Goal: Task Accomplishment & Management: Complete application form

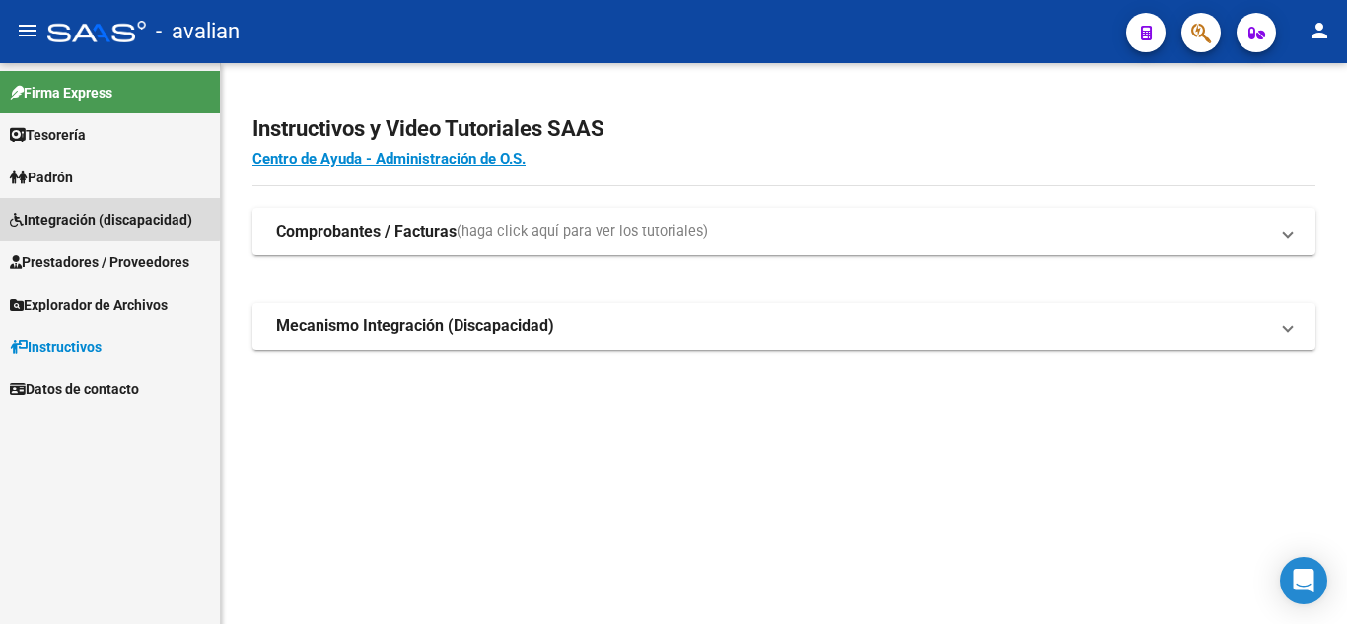
click at [92, 212] on span "Integración (discapacidad)" at bounding box center [101, 220] width 182 height 22
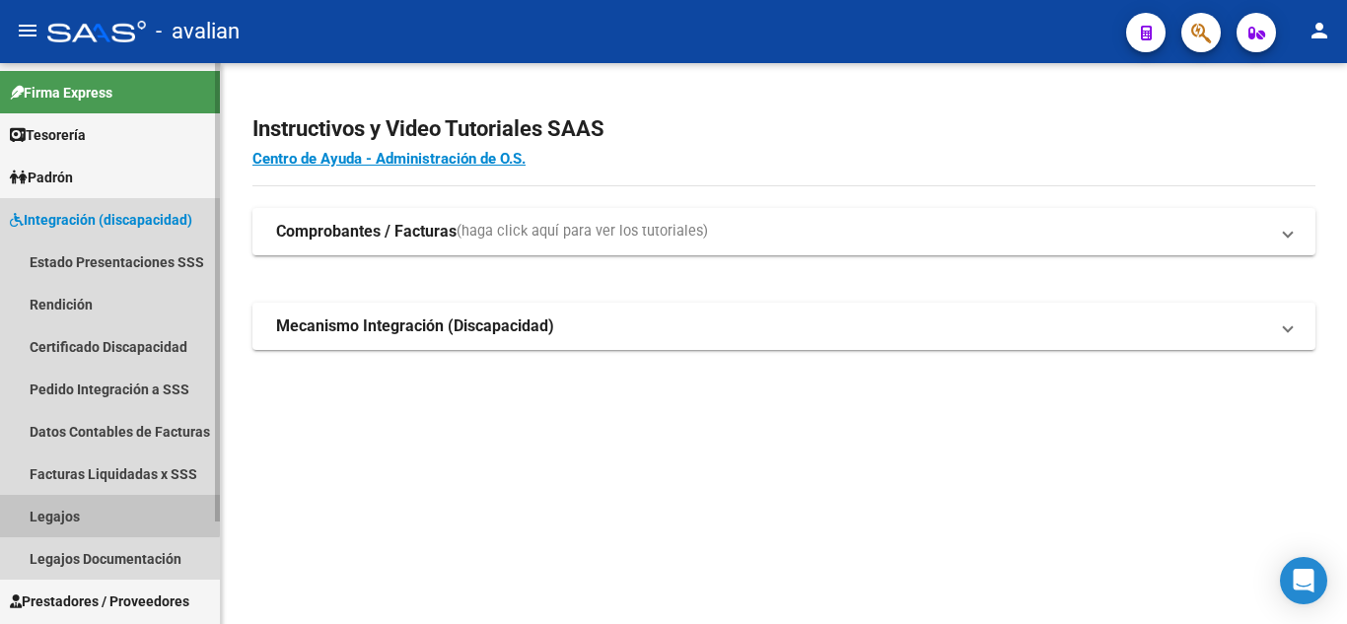
click at [97, 505] on link "Legajos" at bounding box center [110, 516] width 220 height 42
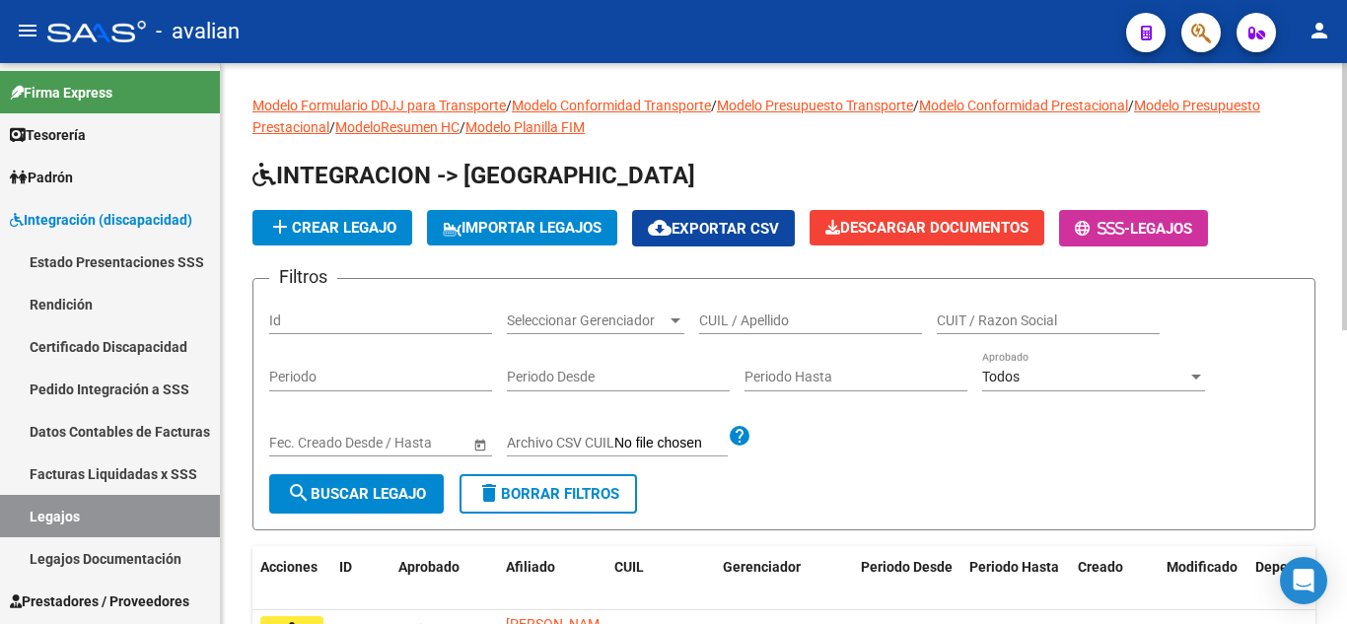
click at [794, 328] on div "CUIL / Apellido" at bounding box center [810, 314] width 223 height 39
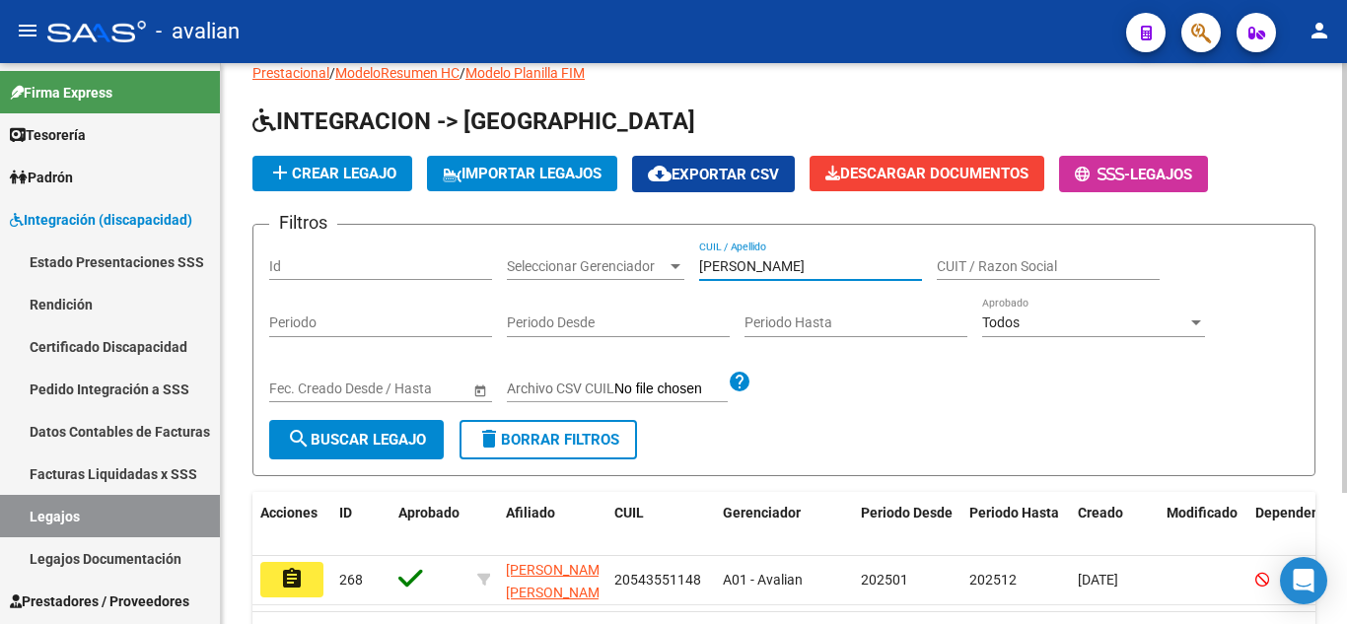
scroll to position [99, 0]
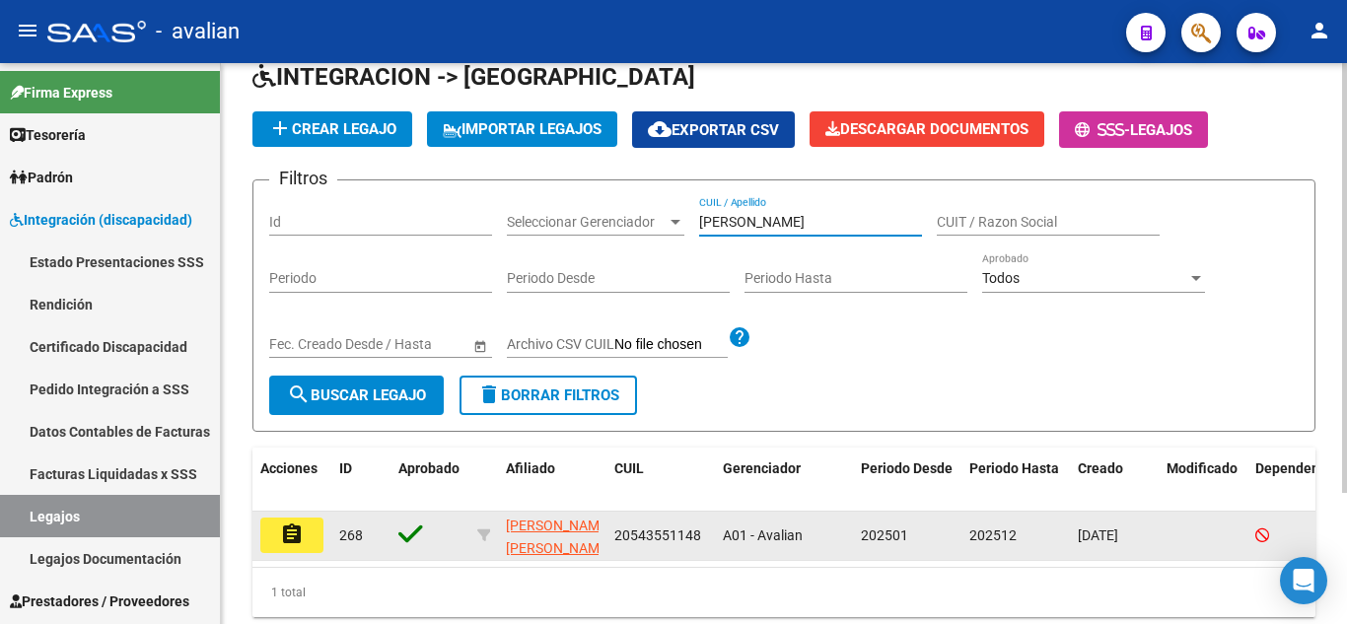
type input "[PERSON_NAME]"
click at [310, 541] on button "assignment" at bounding box center [291, 535] width 63 height 35
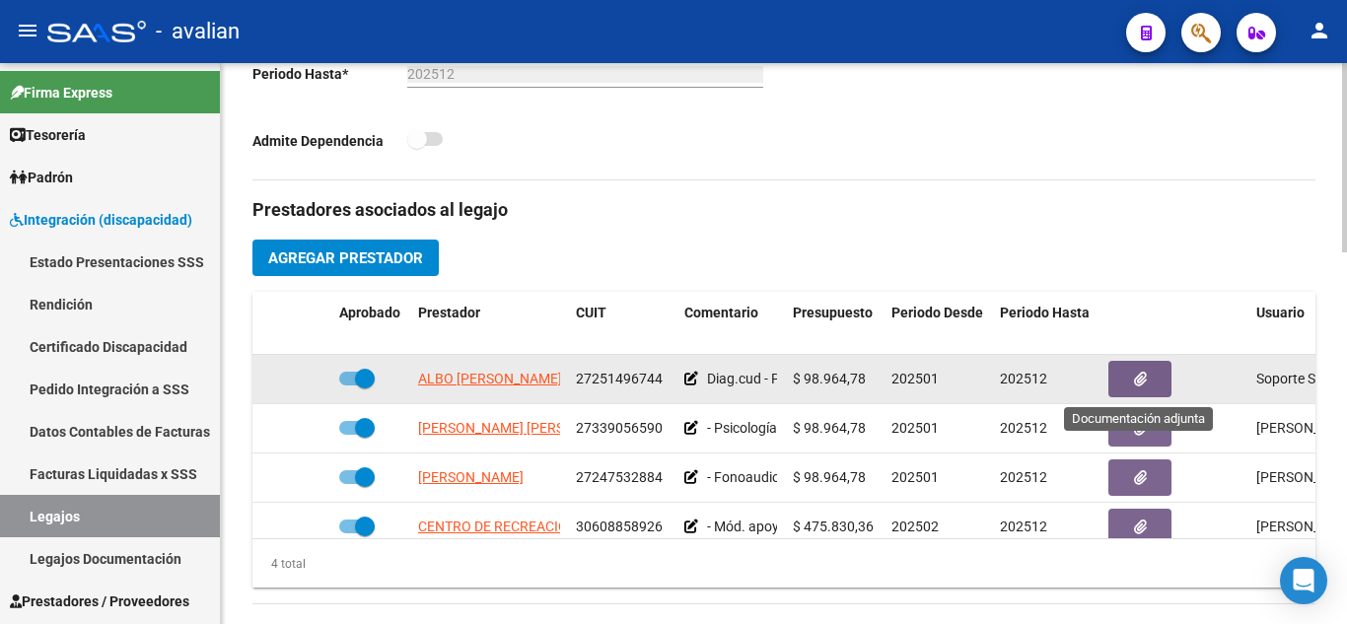
click at [1142, 378] on icon "button" at bounding box center [1140, 379] width 13 height 15
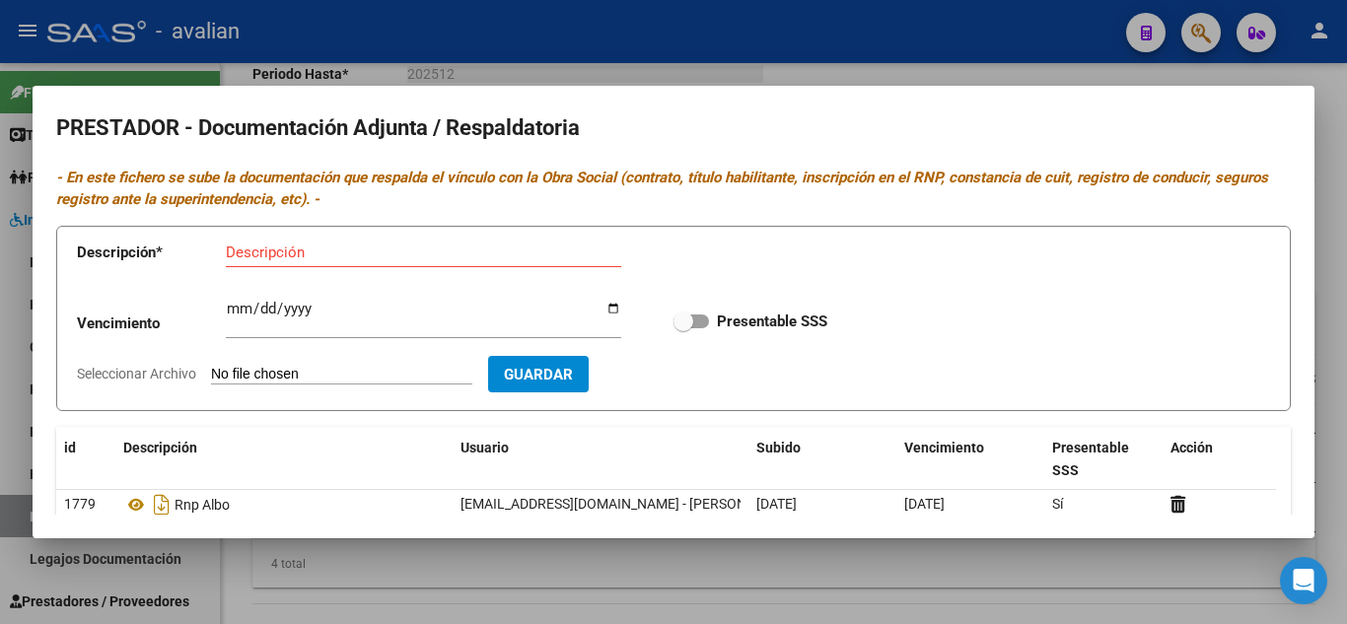
click at [1113, 66] on div at bounding box center [673, 312] width 1347 height 624
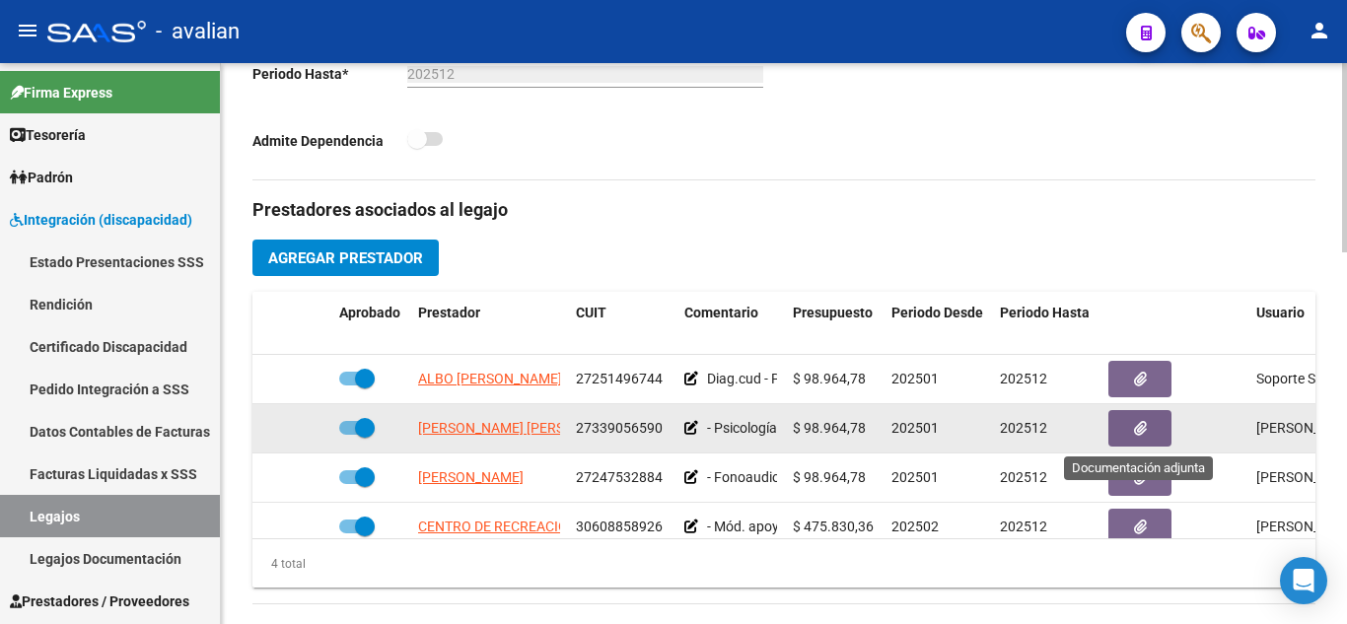
scroll to position [35, 0]
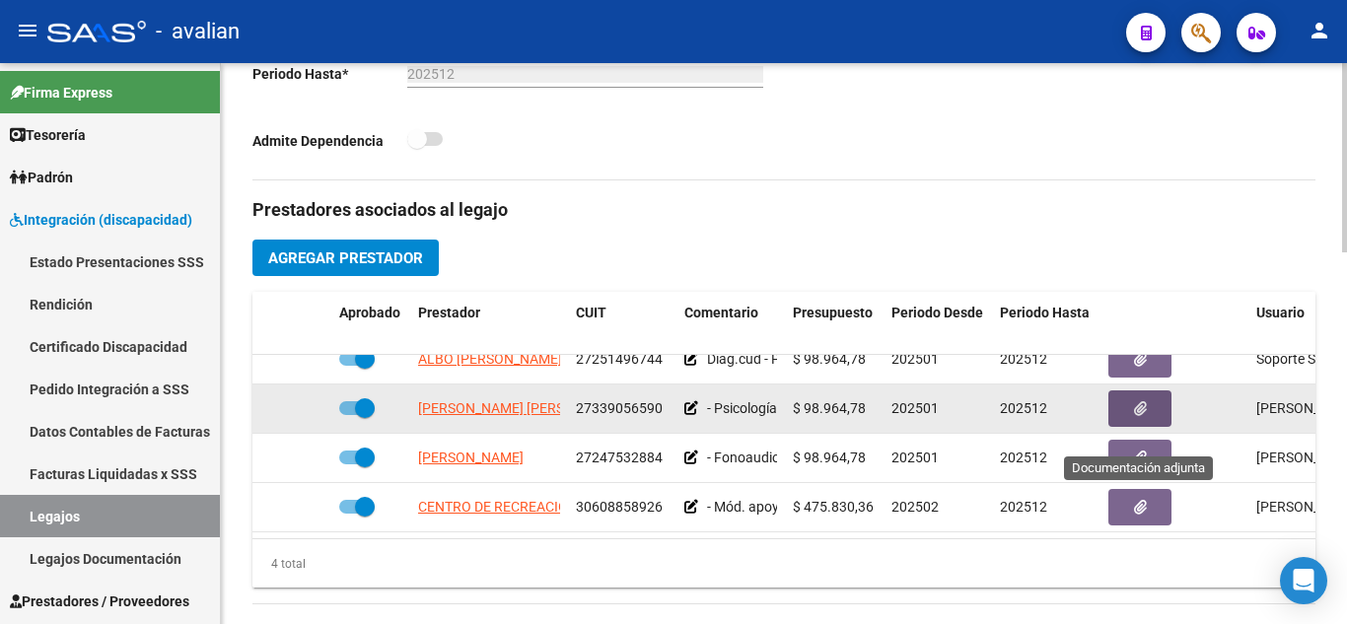
click at [1137, 401] on icon "button" at bounding box center [1140, 408] width 13 height 15
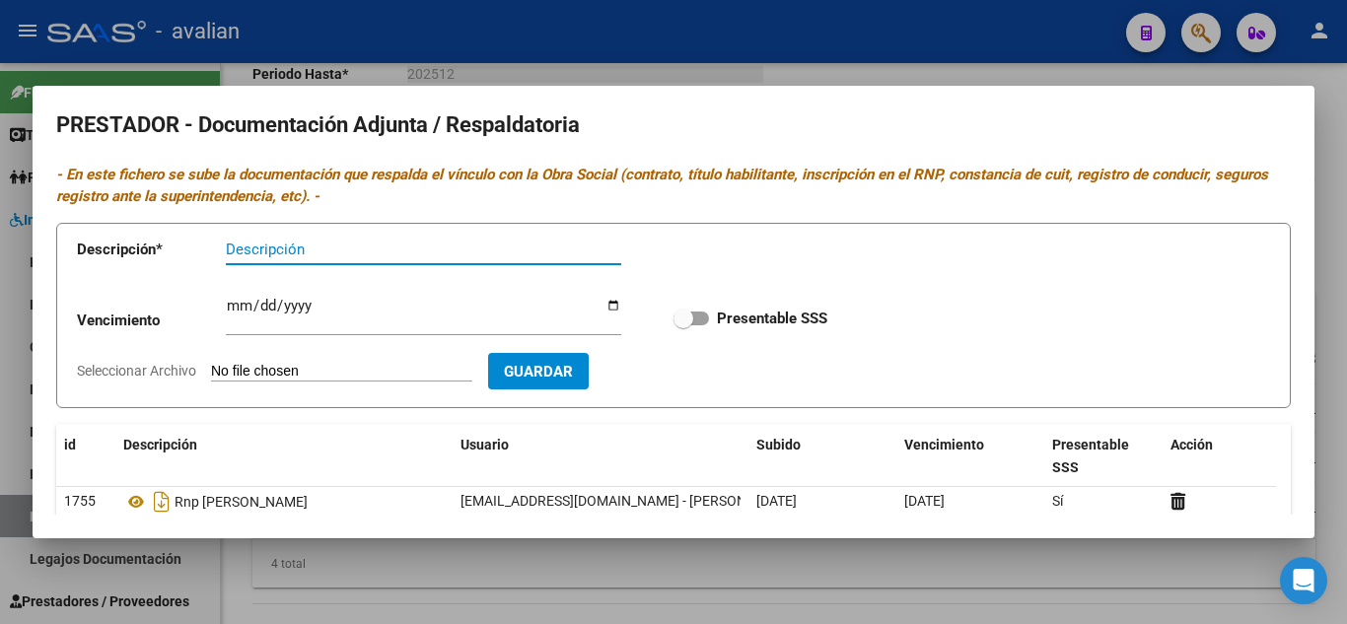
scroll to position [0, 0]
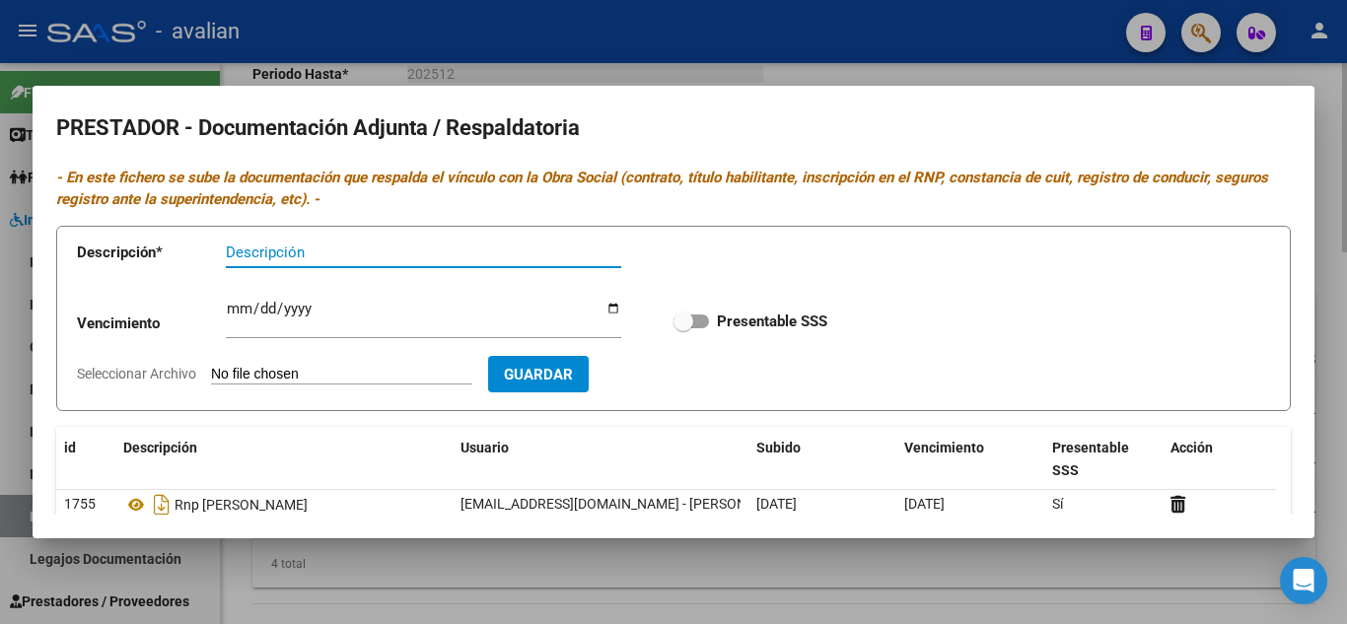
click at [897, 66] on div at bounding box center [673, 312] width 1347 height 624
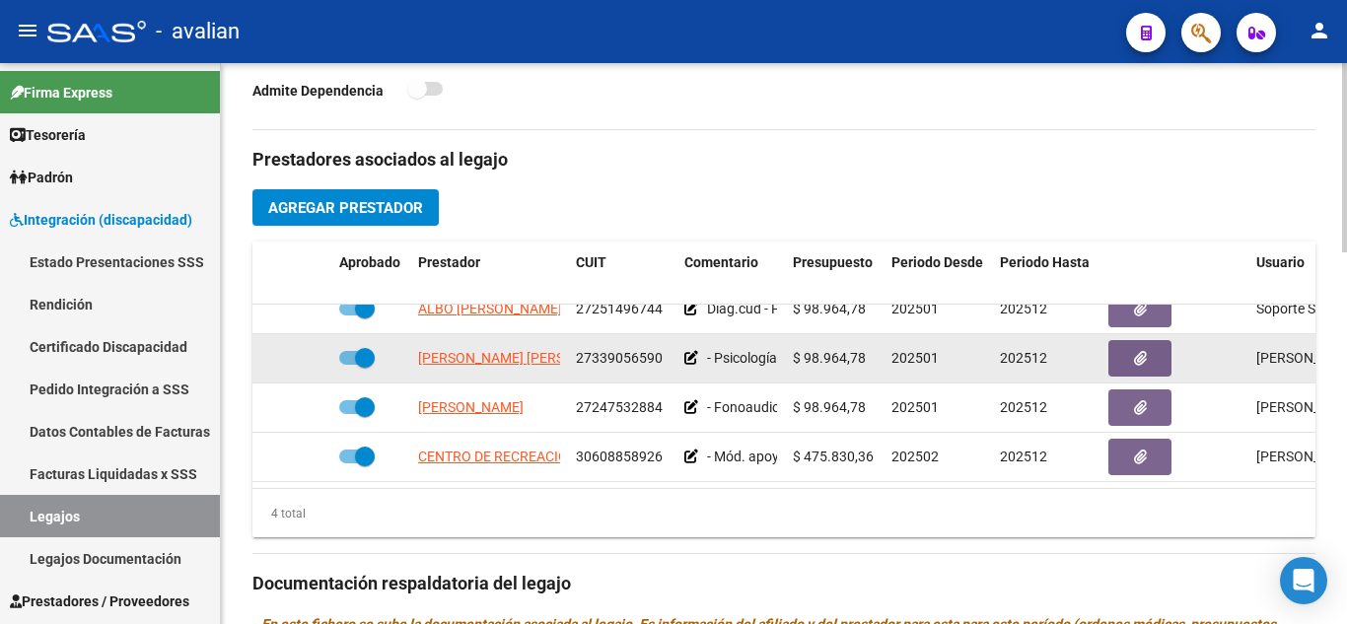
scroll to position [690, 0]
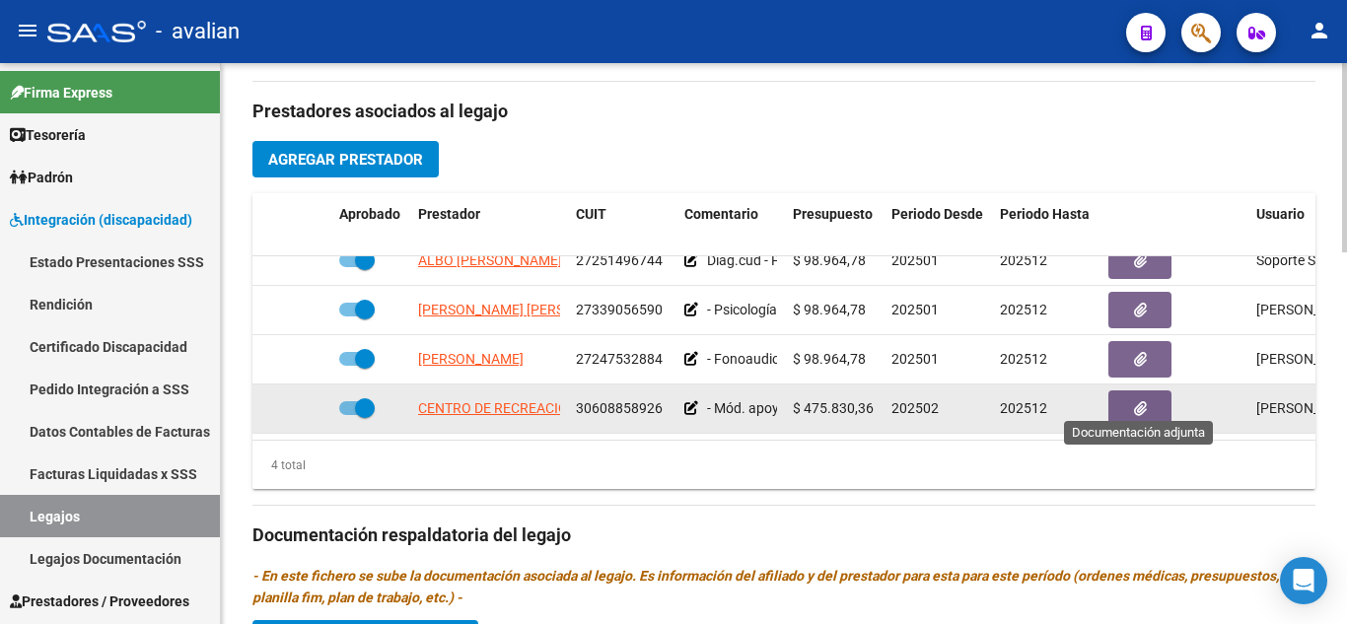
click at [1115, 409] on button "button" at bounding box center [1139, 408] width 63 height 36
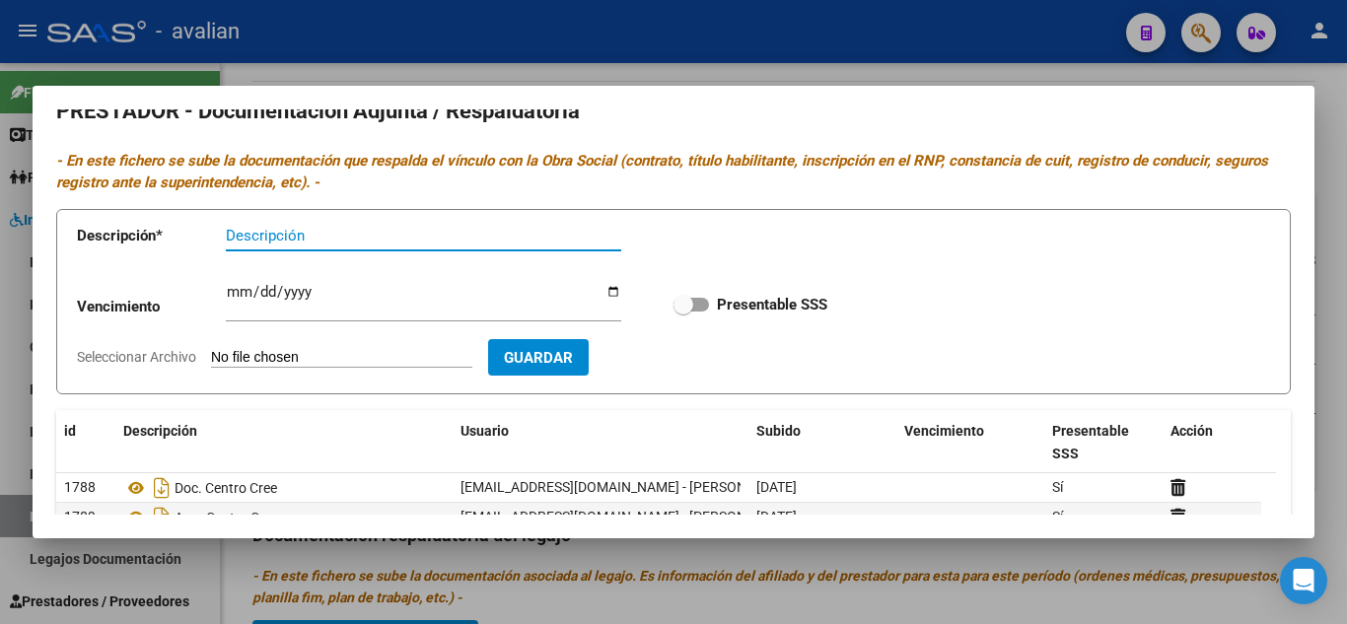
scroll to position [0, 0]
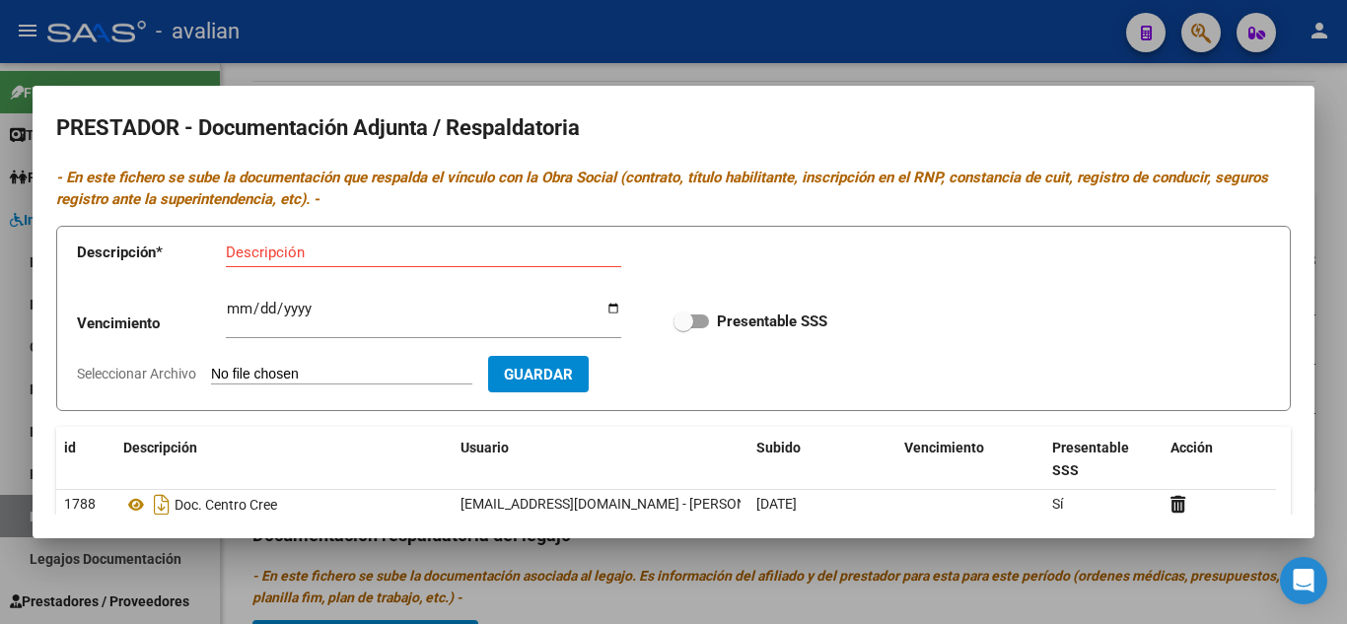
click at [921, 44] on div at bounding box center [673, 312] width 1347 height 624
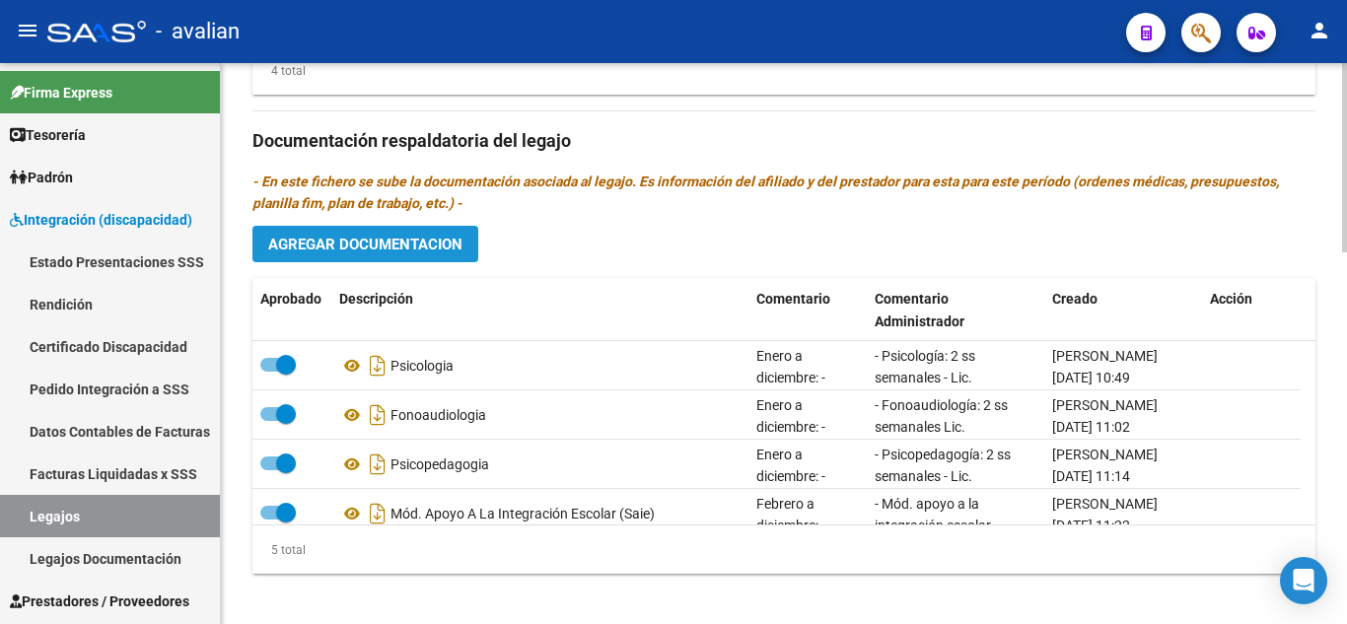
click at [402, 245] on span "Agregar Documentacion" at bounding box center [365, 245] width 194 height 18
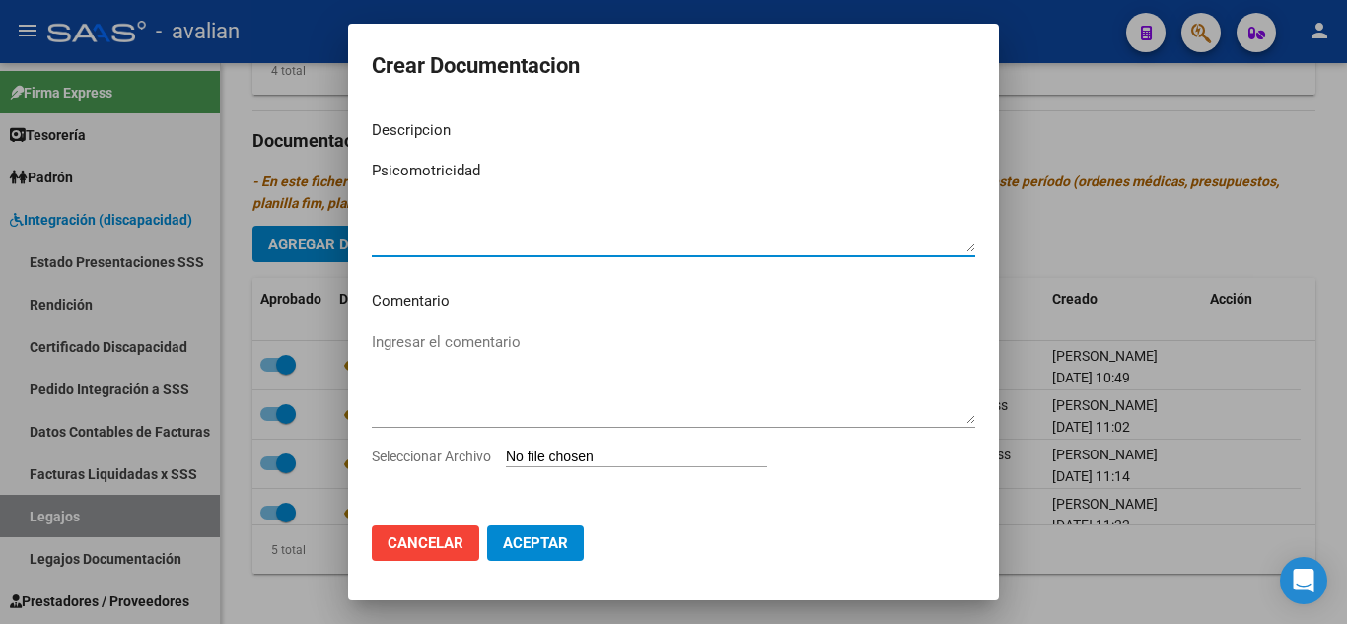
type textarea "Psicomotricidad"
click at [568, 456] on input "Seleccionar Archivo" at bounding box center [636, 458] width 261 height 19
type input "C:\fakepath\PEDIDOMEDICO.pdf"
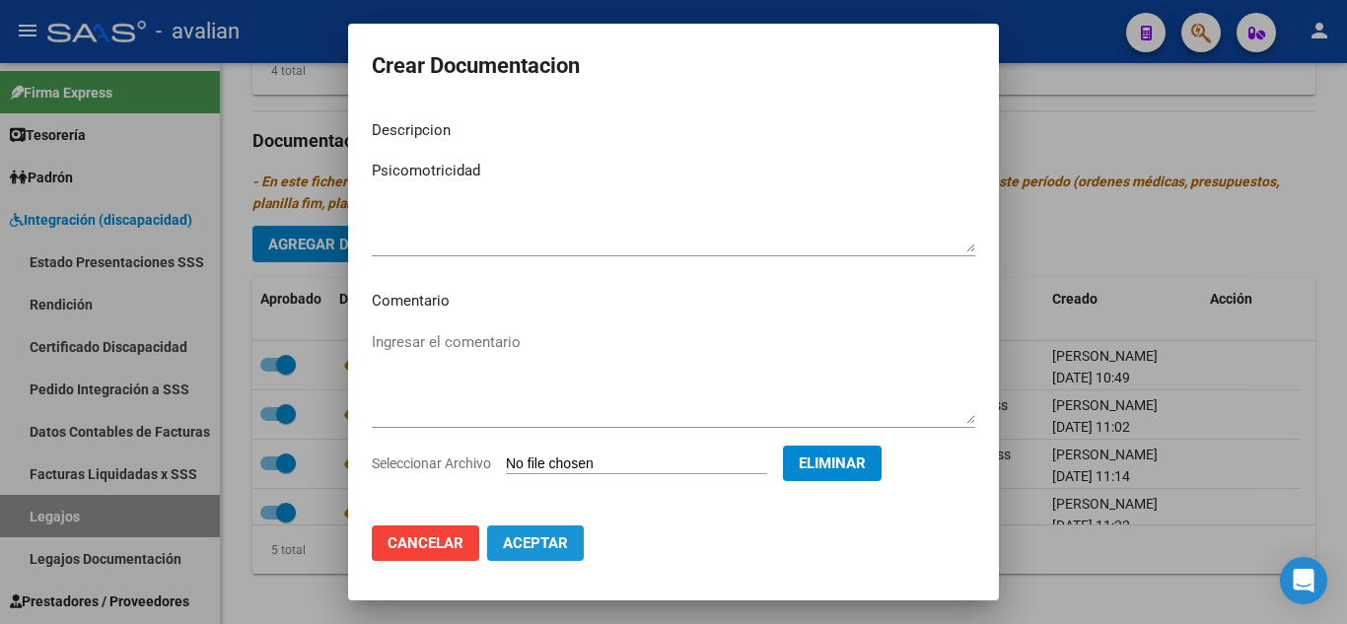
click at [531, 542] on span "Aceptar" at bounding box center [535, 543] width 65 height 18
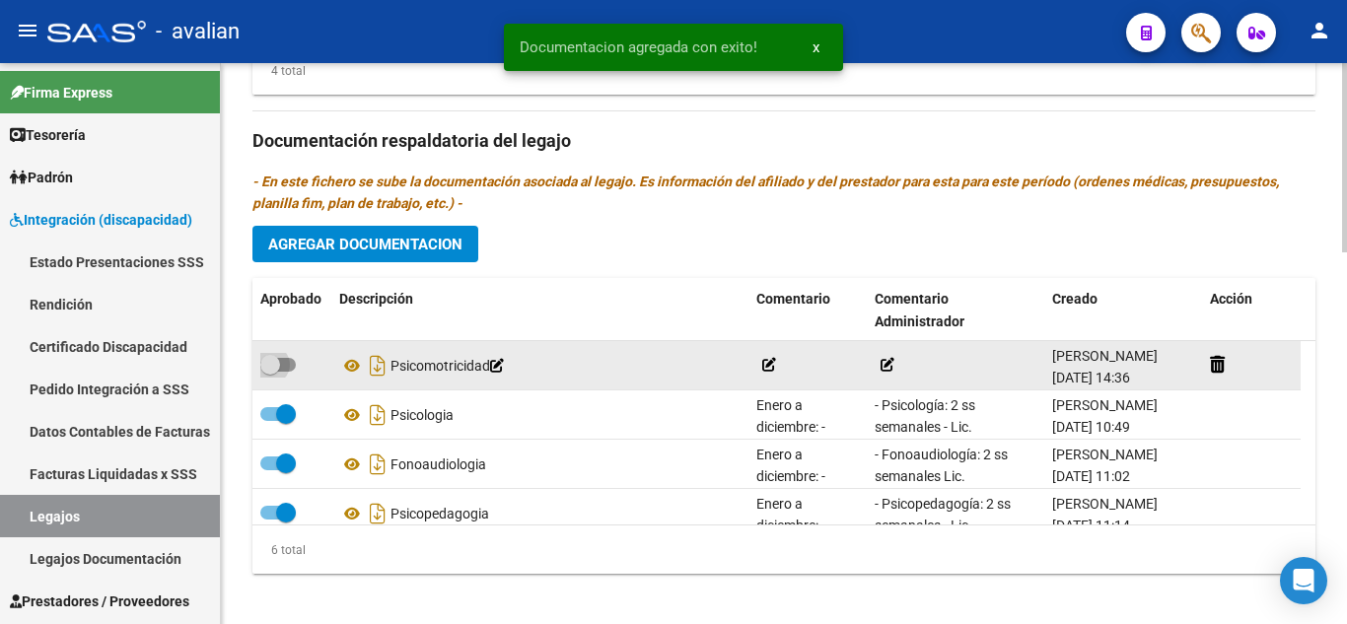
click at [293, 369] on span at bounding box center [277, 365] width 35 height 14
click at [270, 372] on input "checkbox" at bounding box center [269, 372] width 1 height 1
checkbox input "true"
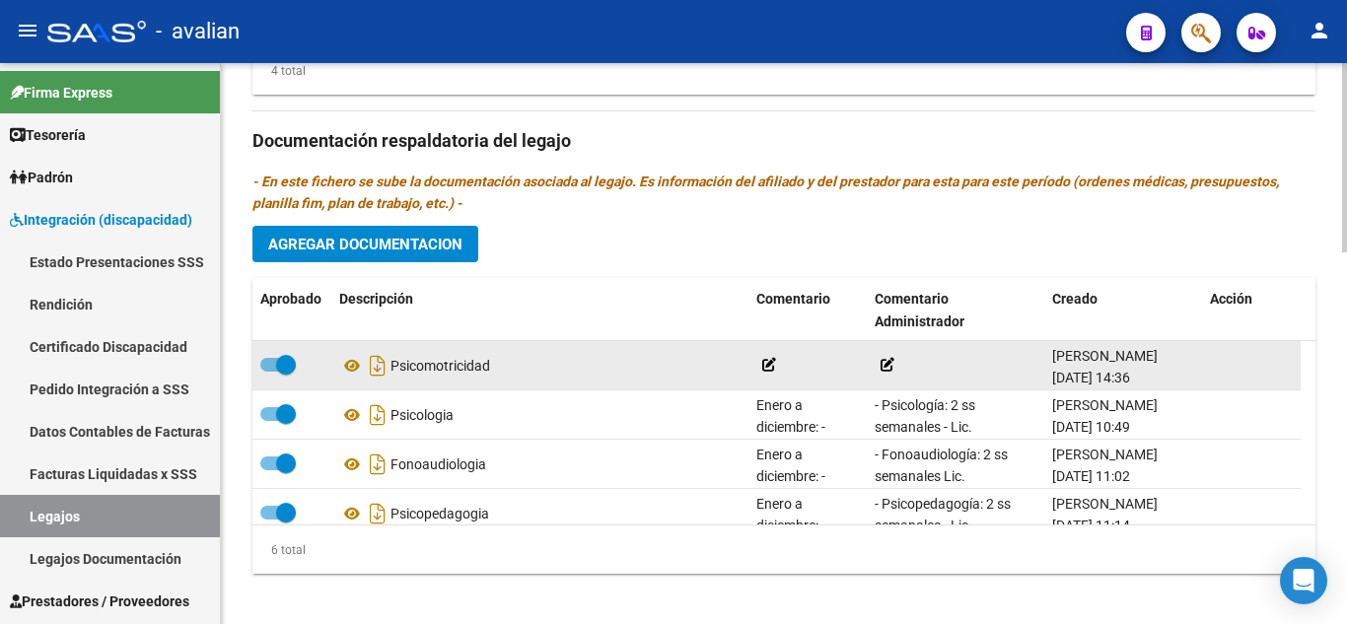
click at [769, 367] on icon at bounding box center [769, 365] width 14 height 14
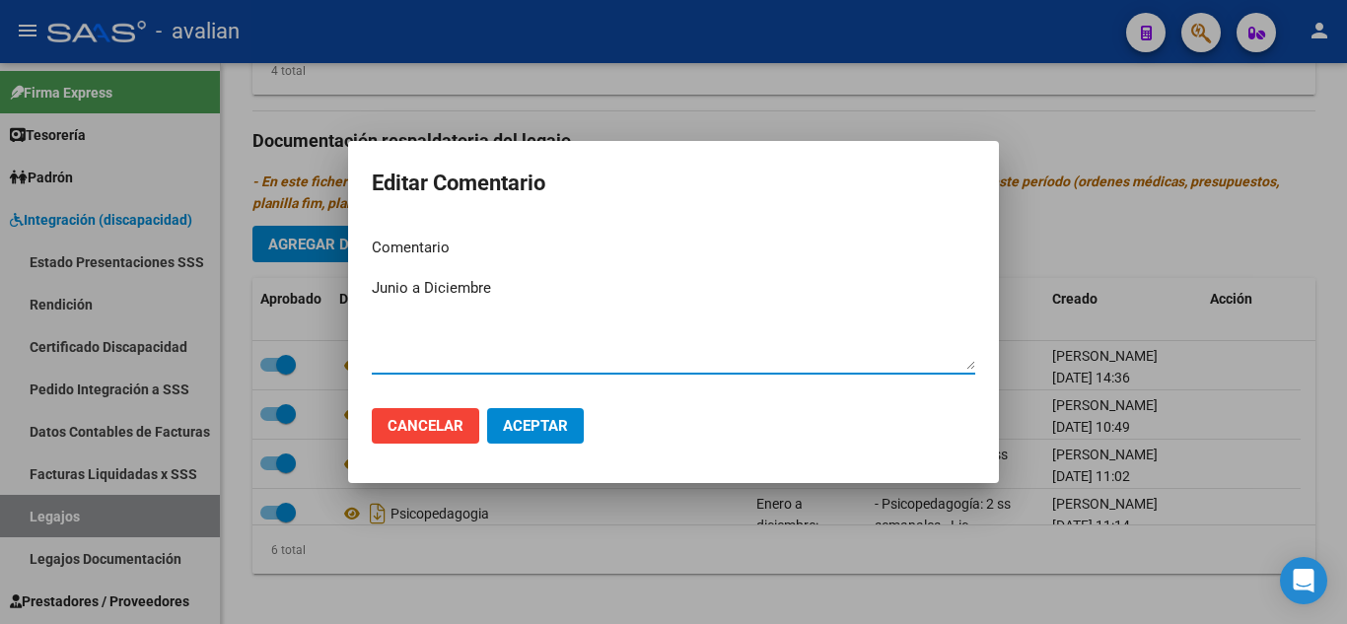
type textarea "Junio a Diciembre"
click at [548, 424] on span "Aceptar" at bounding box center [535, 426] width 65 height 18
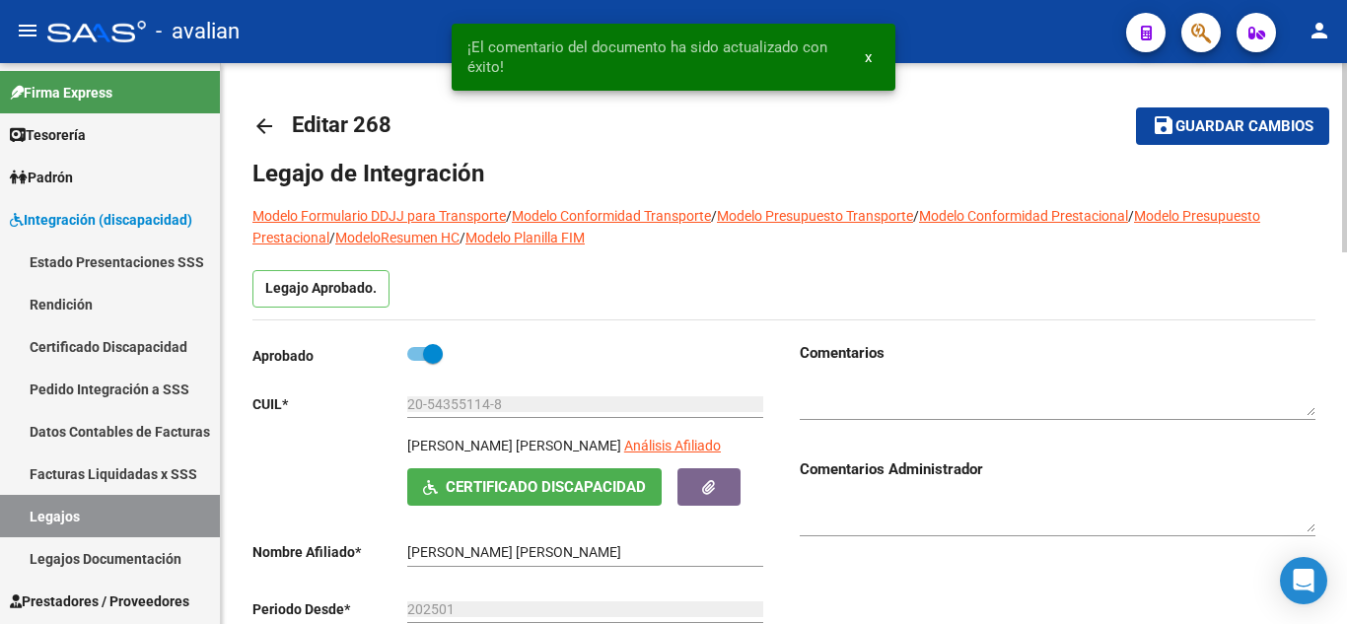
click at [1215, 129] on span "Guardar cambios" at bounding box center [1244, 127] width 138 height 18
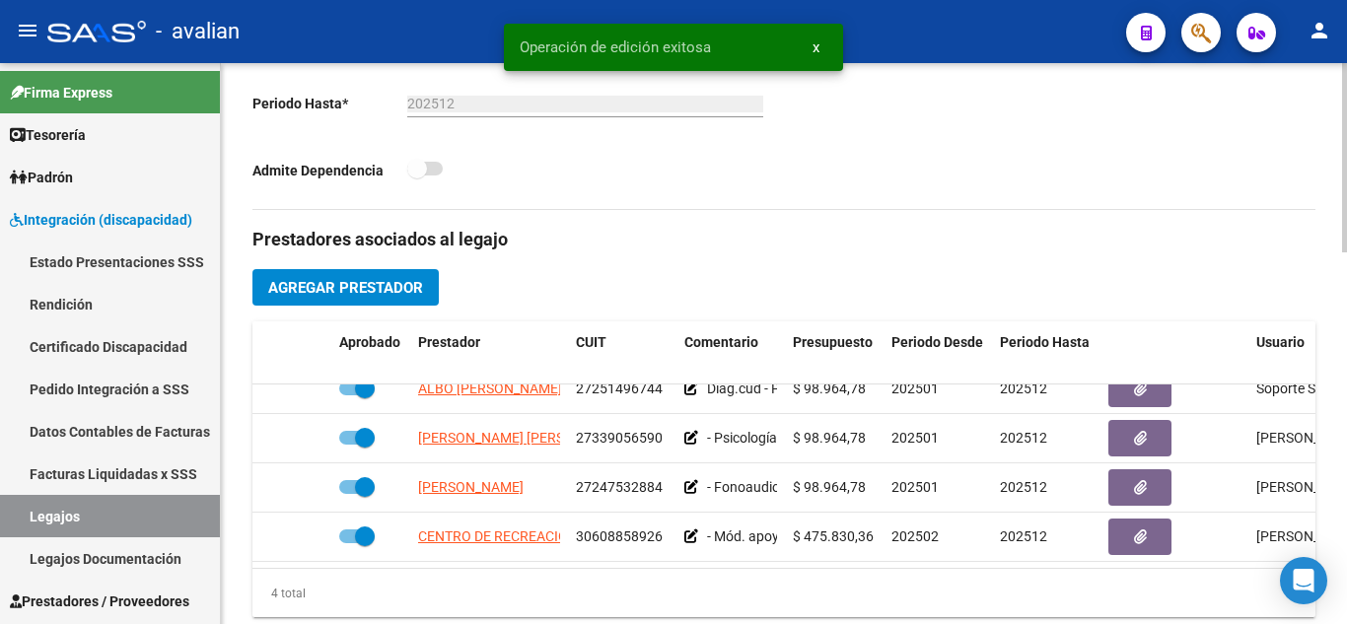
scroll to position [592, 0]
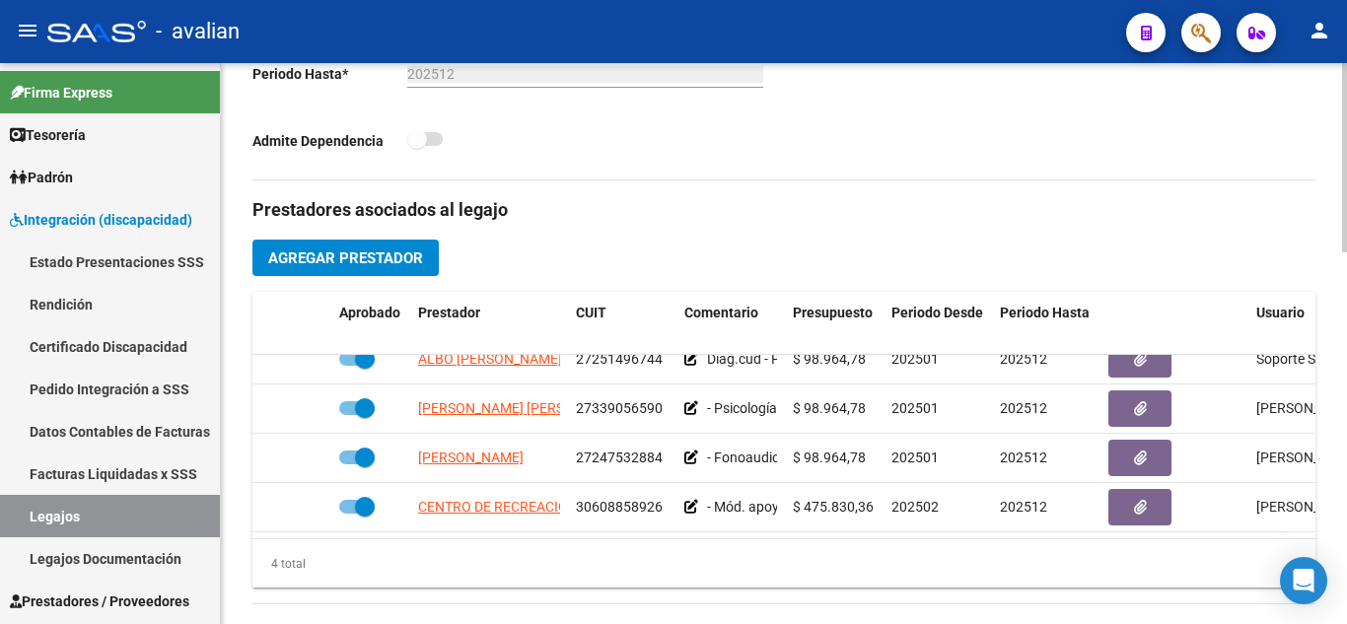
click at [413, 261] on span "Agregar Prestador" at bounding box center [345, 258] width 155 height 18
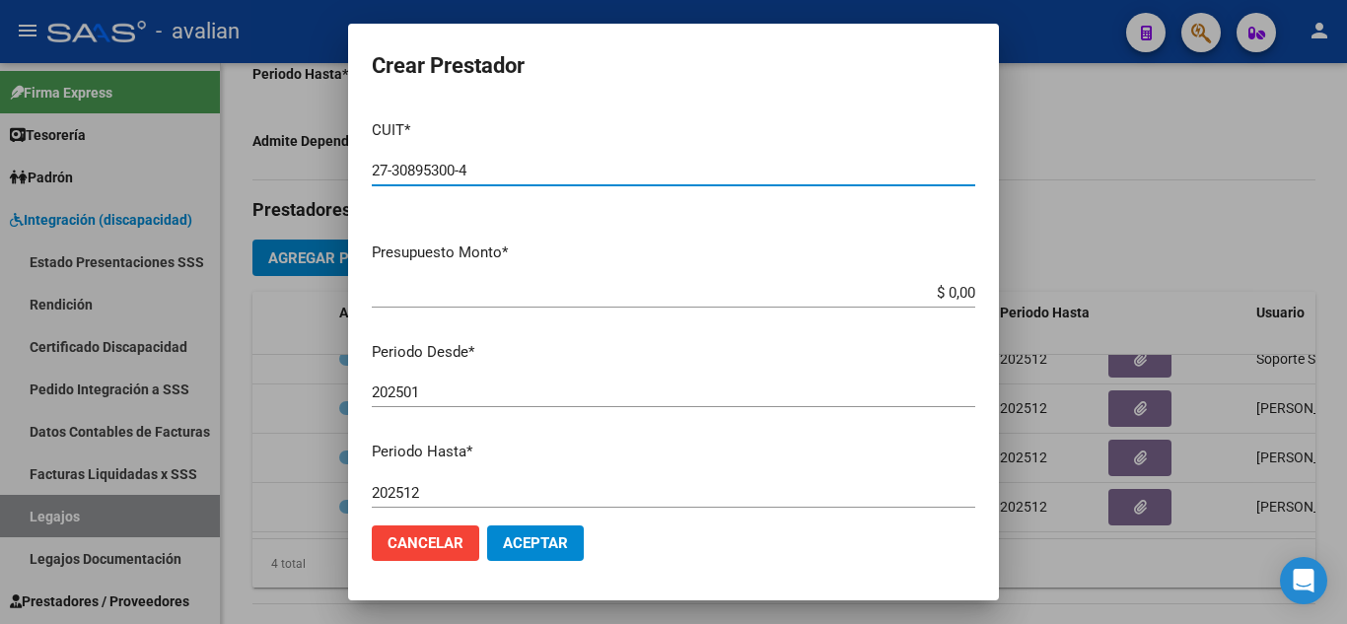
type input "27-30895300-4"
click at [456, 392] on input "202501" at bounding box center [673, 392] width 603 height 18
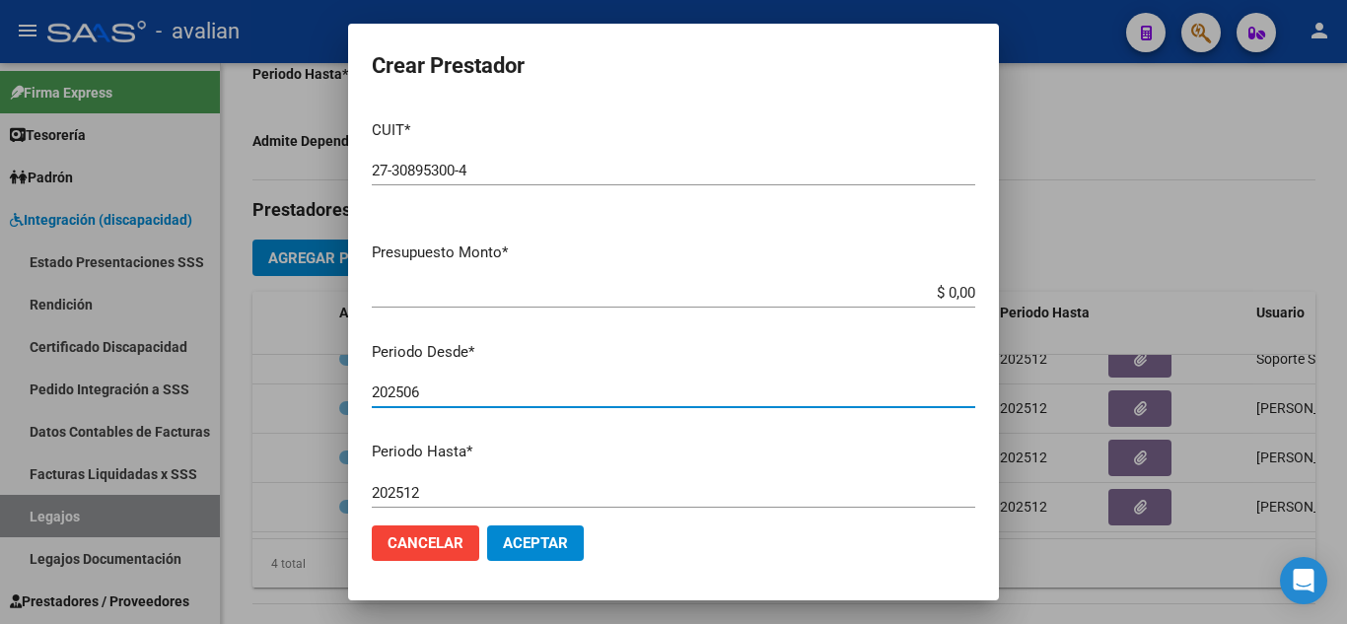
type input "202506"
click at [658, 360] on p "Periodo Desde *" at bounding box center [673, 352] width 603 height 23
click at [782, 260] on p "Presupuesto Monto *" at bounding box center [673, 253] width 603 height 23
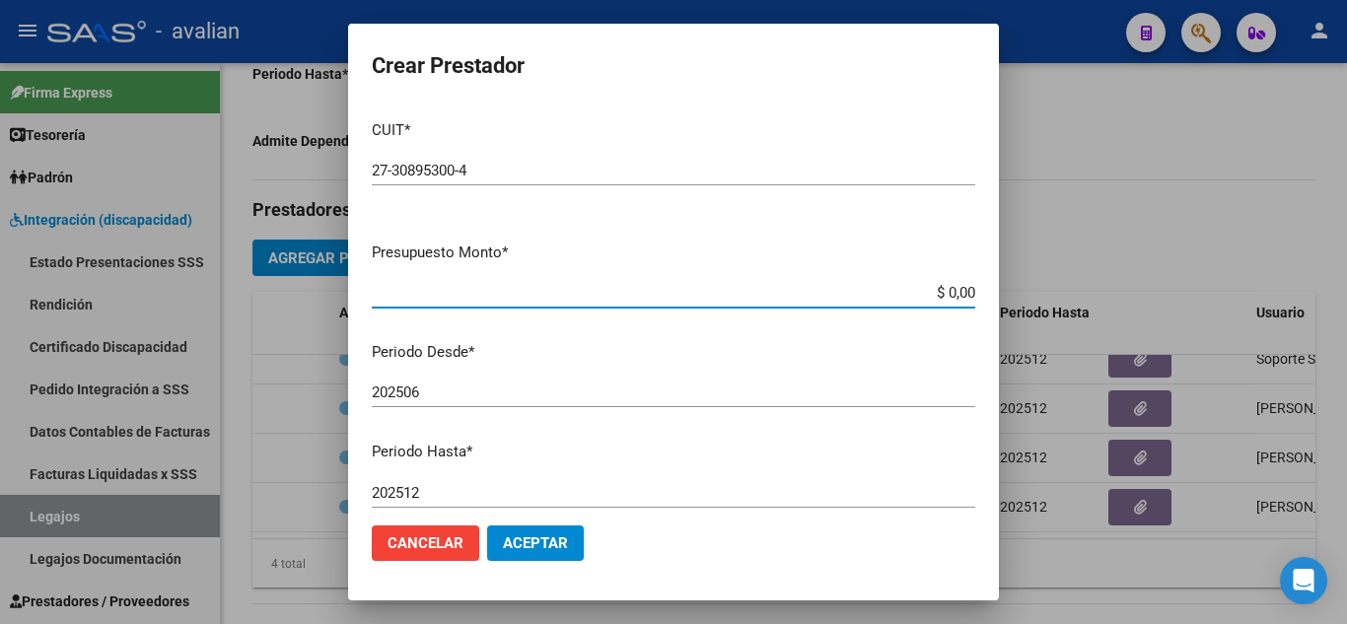
drag, startPoint x: 930, startPoint y: 291, endPoint x: 1012, endPoint y: 298, distance: 83.1
click at [1012, 298] on div "Crear Prestador CUIT * 27-30895300-4 Ingresar CUIT ARCA Padrón Presupuesto Mont…" at bounding box center [673, 312] width 1347 height 624
paste input "98.964,88"
type input "$ 98.964,88"
click at [548, 547] on span "Aceptar" at bounding box center [535, 543] width 65 height 18
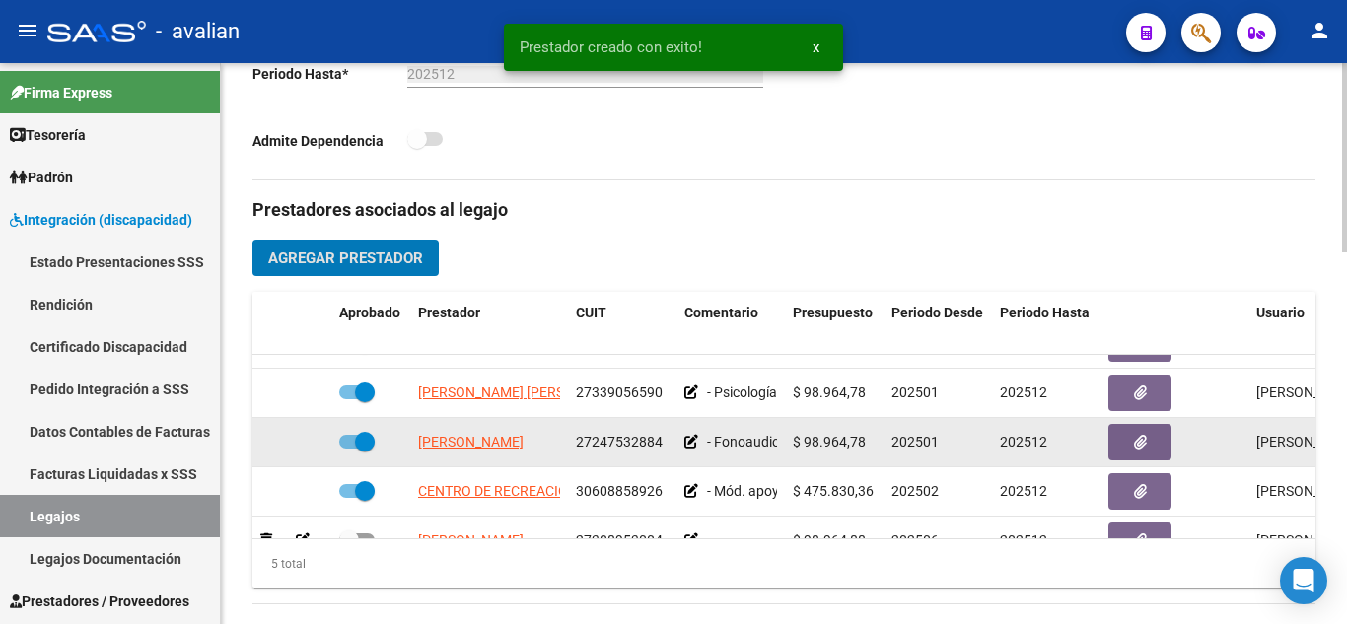
scroll to position [85, 0]
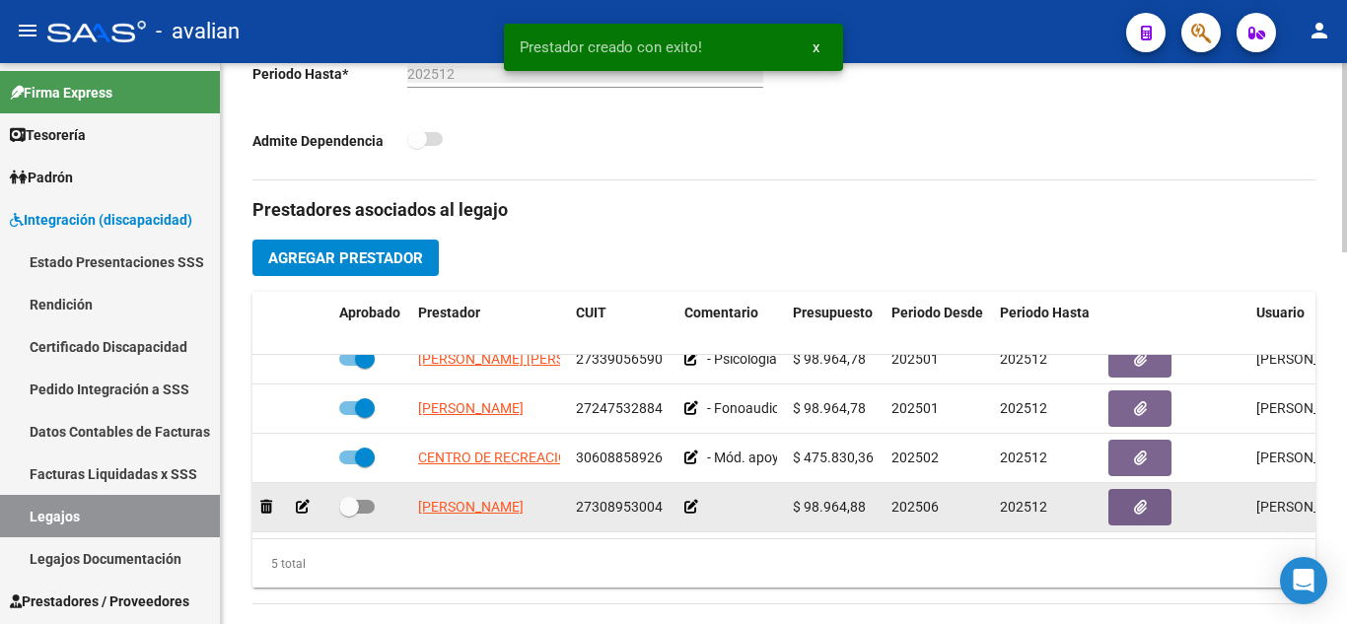
click at [693, 500] on icon at bounding box center [691, 507] width 14 height 14
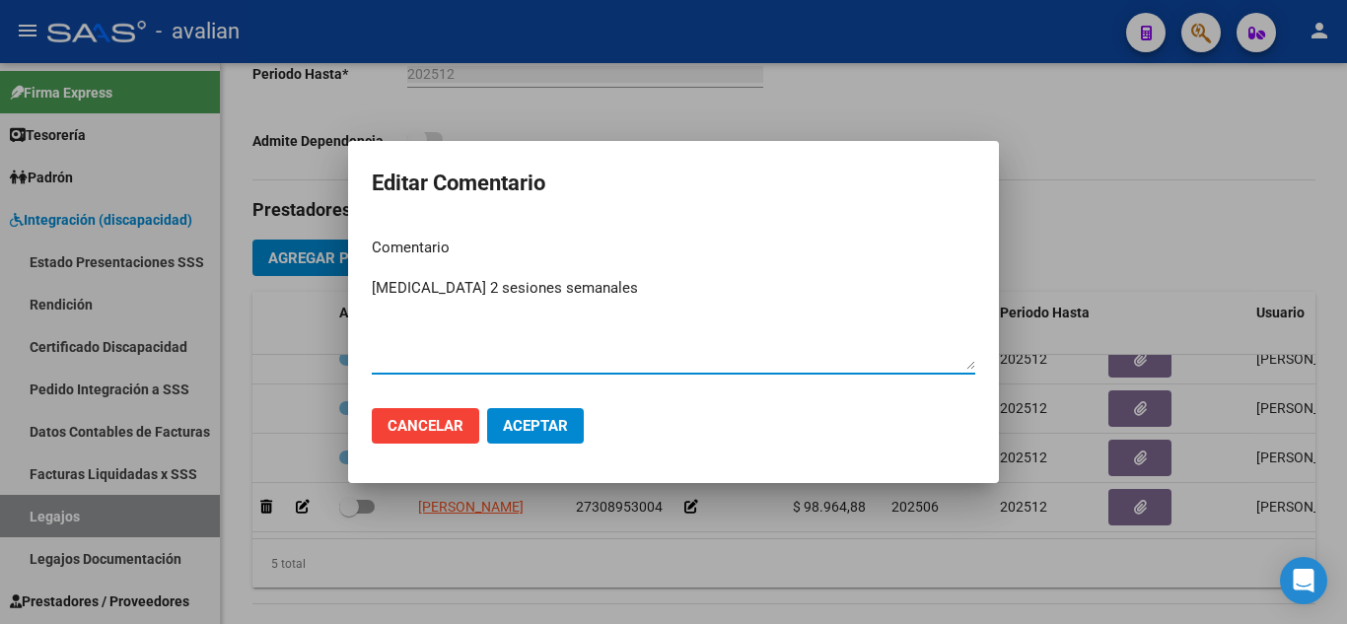
type textarea "[MEDICAL_DATA] 2 sesiones semanales"
click at [548, 429] on span "Aceptar" at bounding box center [535, 426] width 65 height 18
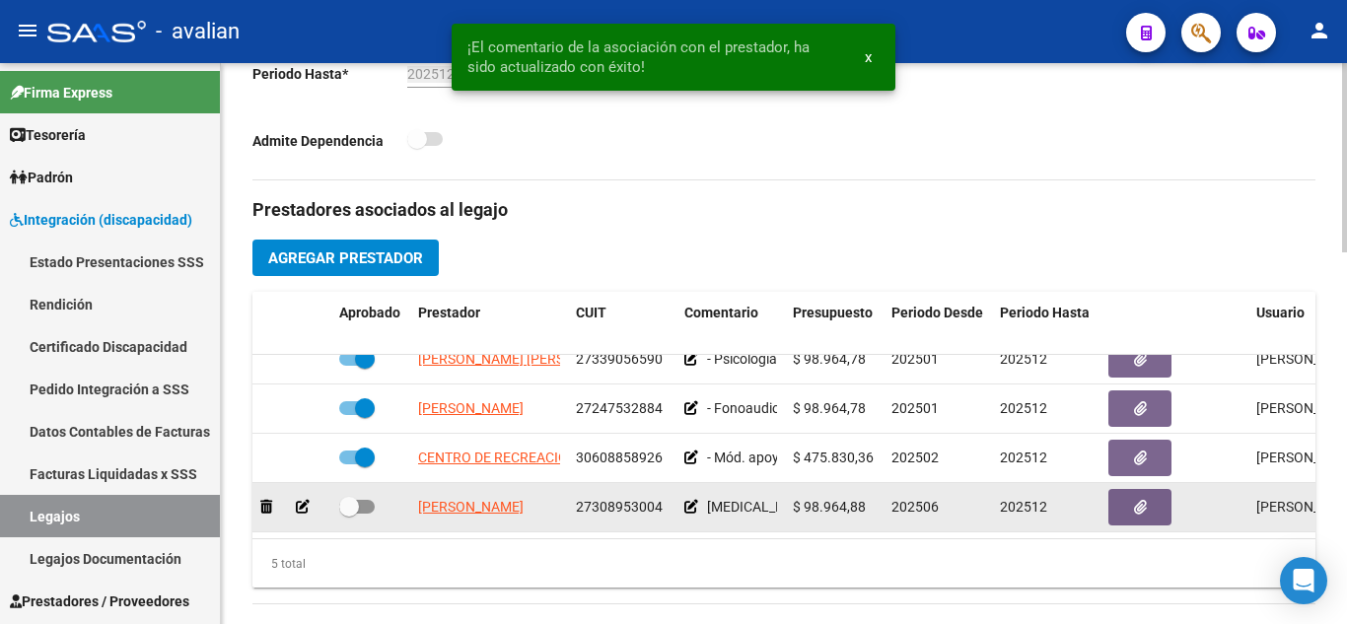
click at [369, 500] on span at bounding box center [356, 507] width 35 height 14
click at [349, 514] on input "checkbox" at bounding box center [348, 514] width 1 height 1
checkbox input "true"
click at [1158, 489] on button "button" at bounding box center [1139, 507] width 63 height 36
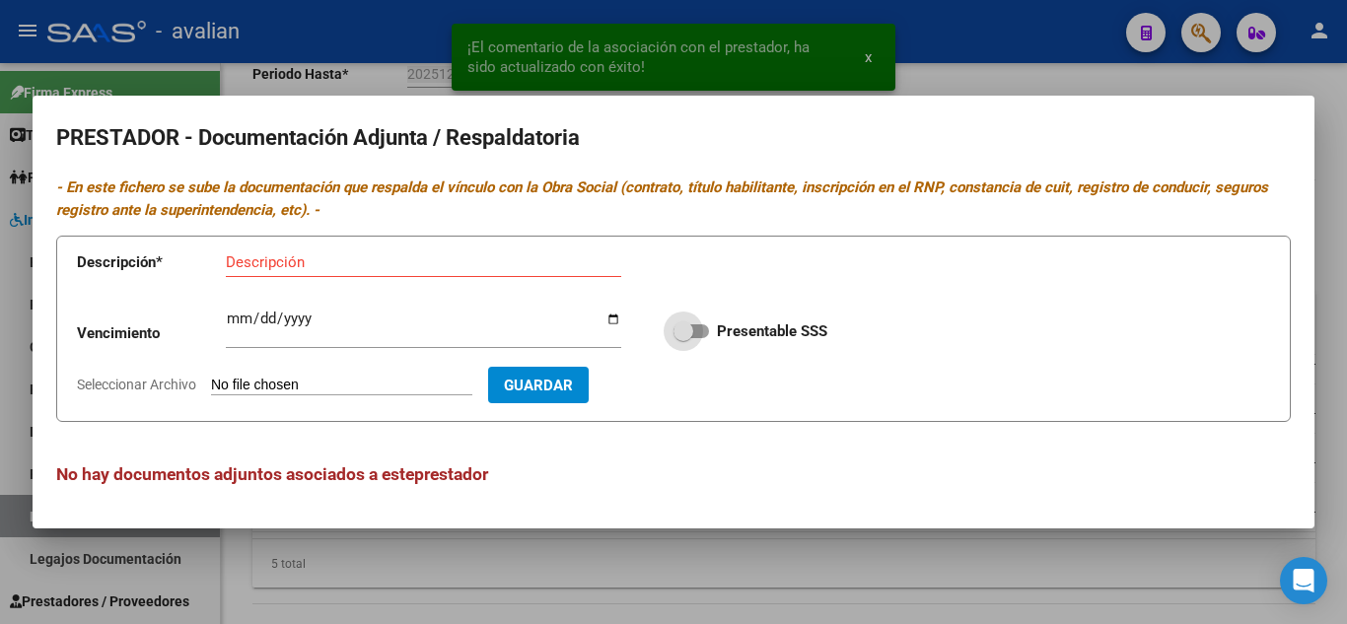
click at [707, 322] on label "Presentable SSS" at bounding box center [750, 331] width 154 height 24
click at [683, 338] on input "Presentable SSS" at bounding box center [682, 338] width 1 height 1
checkbox input "true"
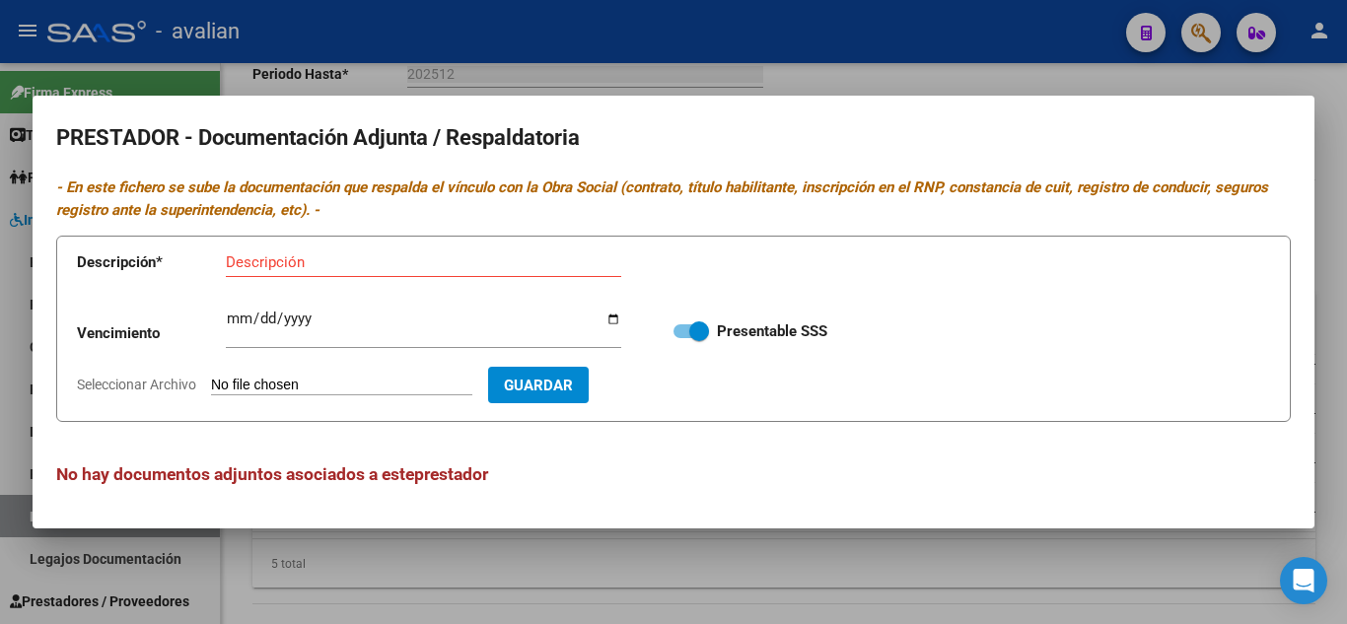
click at [255, 256] on input "Descripción" at bounding box center [423, 262] width 395 height 18
type input "CBU"
click at [339, 379] on input "Seleccionar Archivo" at bounding box center [341, 386] width 261 height 19
type input "C:\fakepath\cbu.jpg"
click at [687, 378] on span "Guardar" at bounding box center [652, 386] width 69 height 18
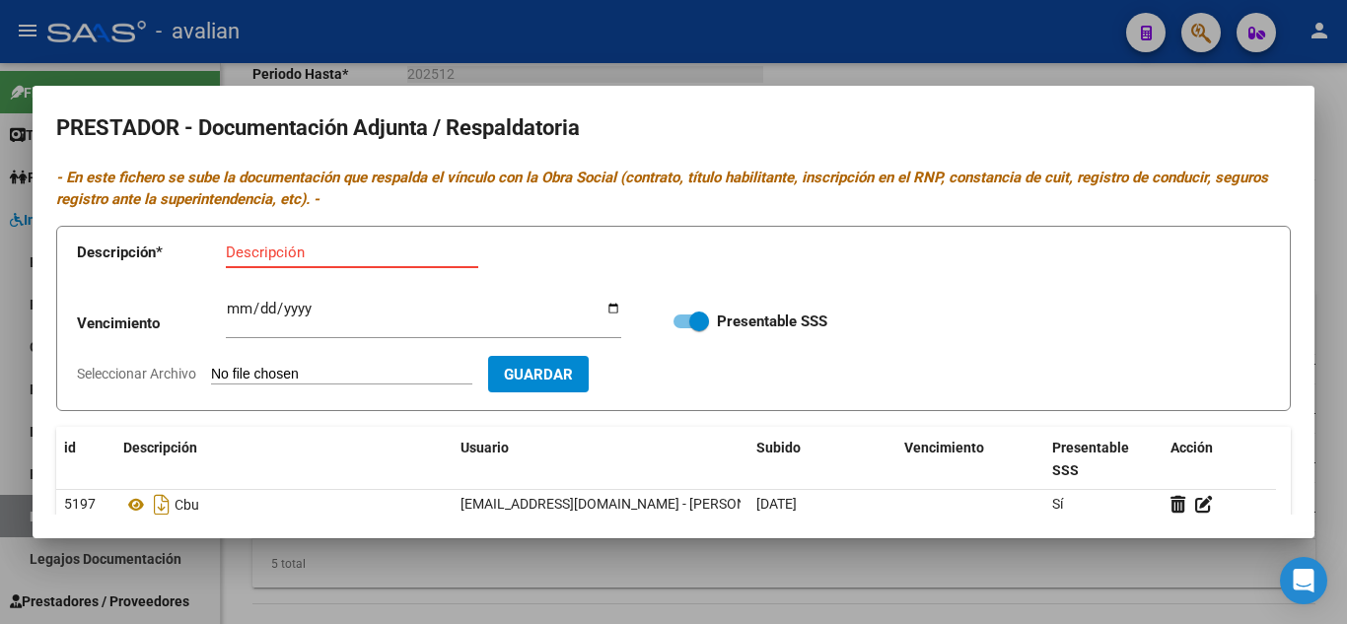
click at [366, 244] on input "Descripción" at bounding box center [352, 253] width 252 height 18
type input "TITULO FRENTE"
click at [284, 378] on input "Seleccionar Archivo" at bounding box center [341, 375] width 261 height 19
type input "C:\fakepath\T1.jpg"
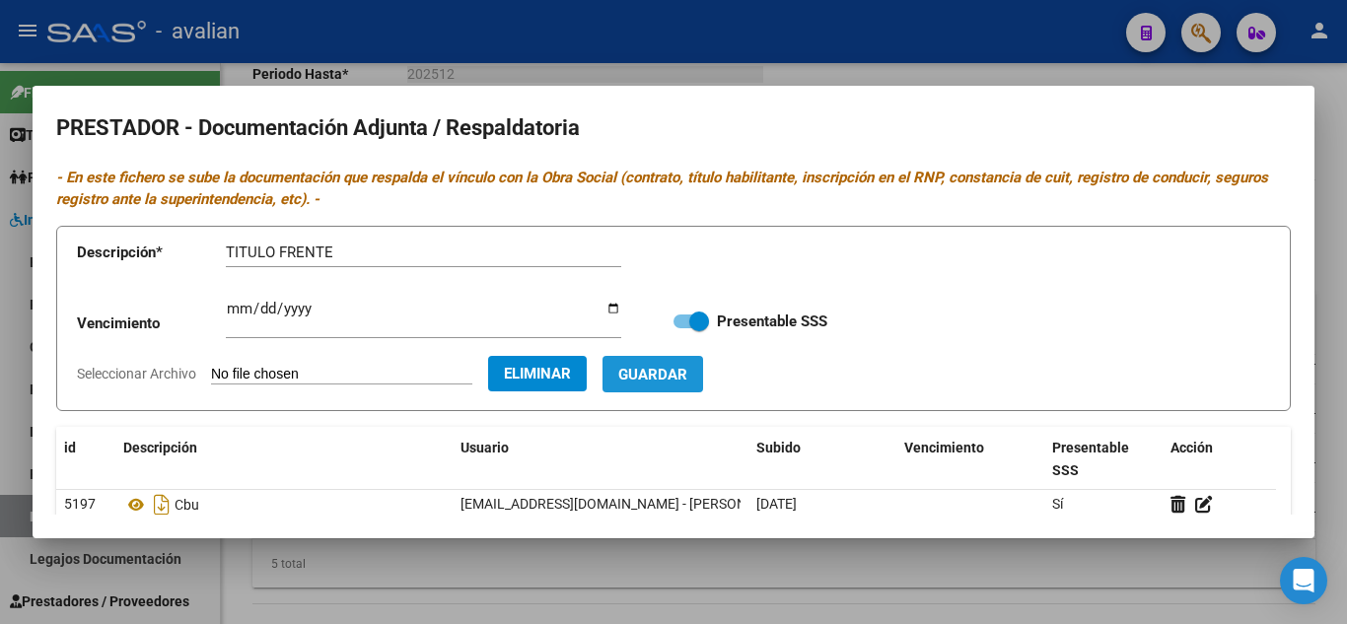
click at [687, 366] on span "Guardar" at bounding box center [652, 375] width 69 height 18
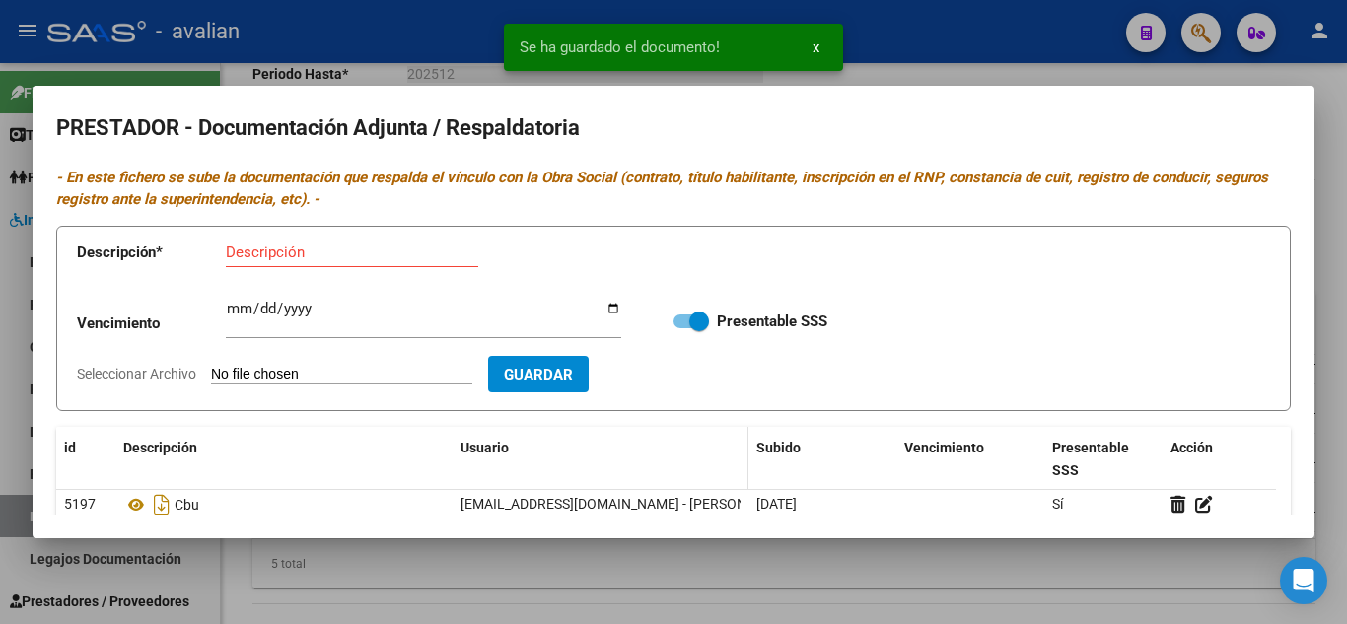
scroll to position [99, 0]
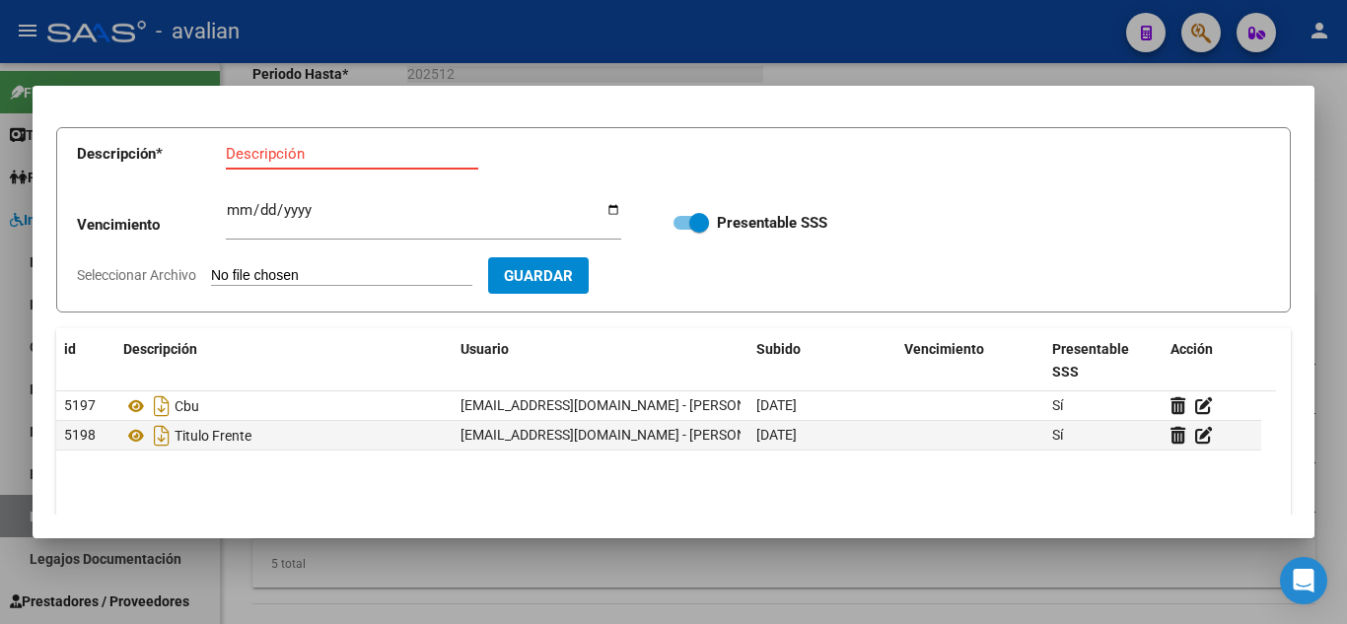
click at [315, 156] on input "Descripción" at bounding box center [352, 154] width 252 height 18
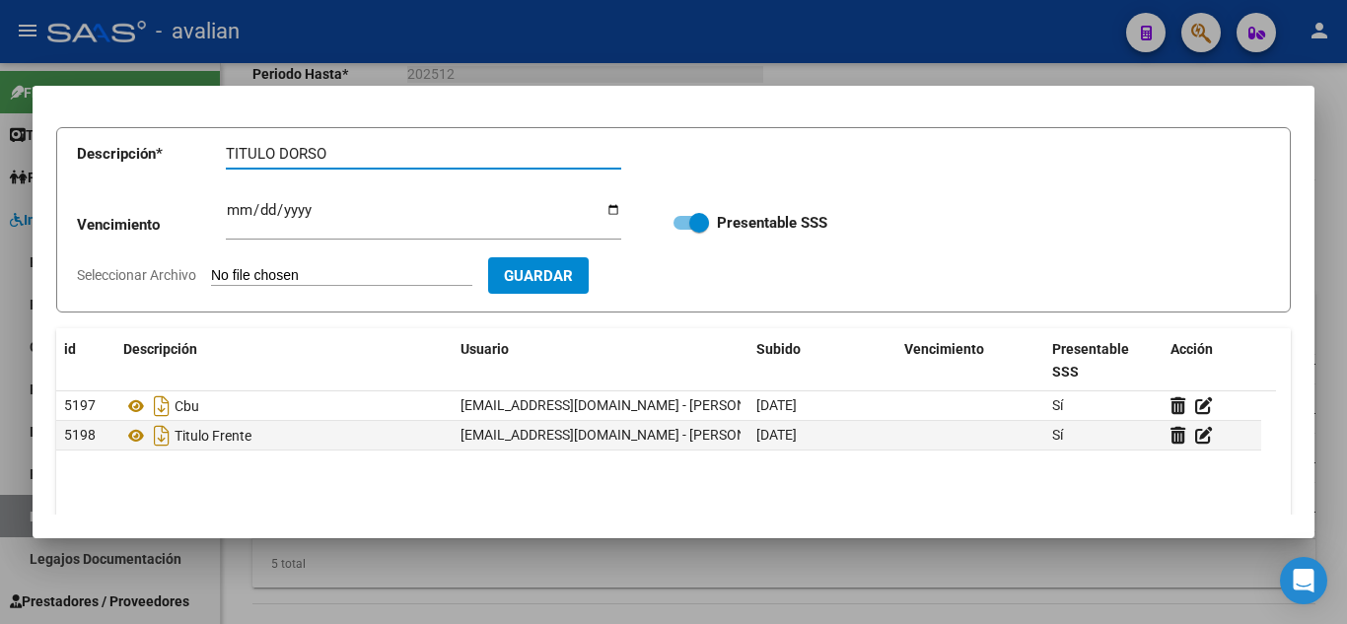
type input "TITULO DORSO"
click at [286, 270] on input "Seleccionar Archivo" at bounding box center [341, 276] width 261 height 19
type input "C:\fakepath\T2.jpg"
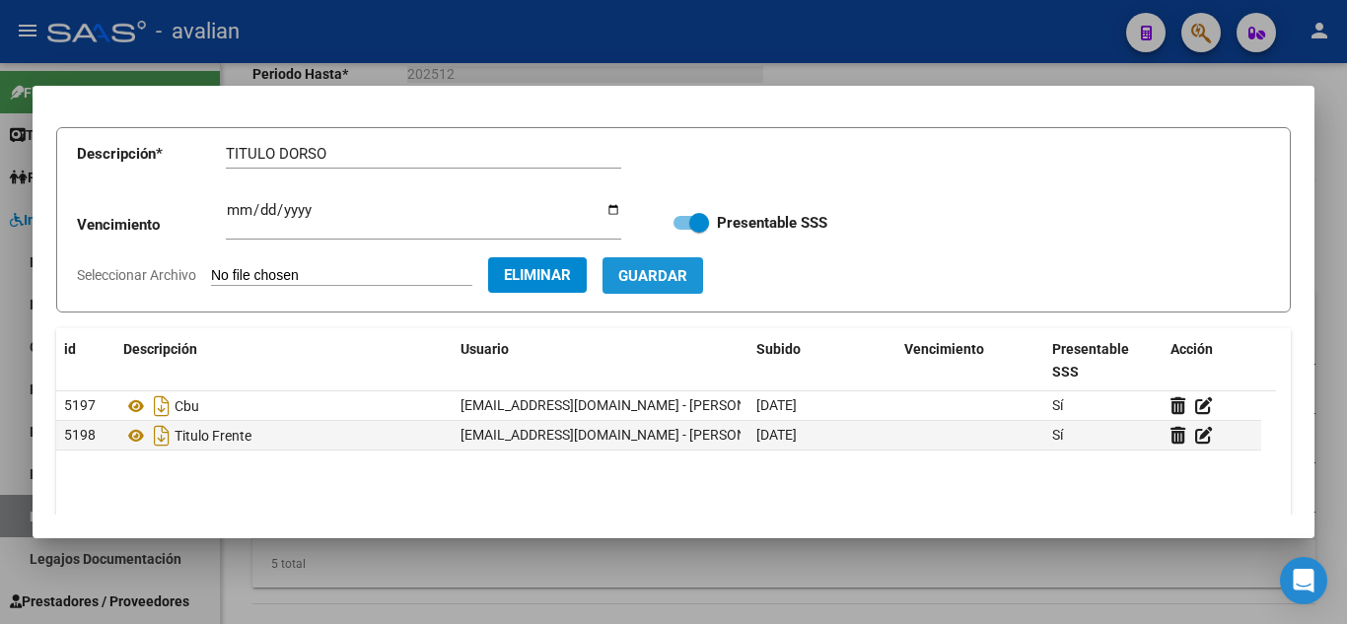
click at [687, 280] on span "Guardar" at bounding box center [652, 276] width 69 height 18
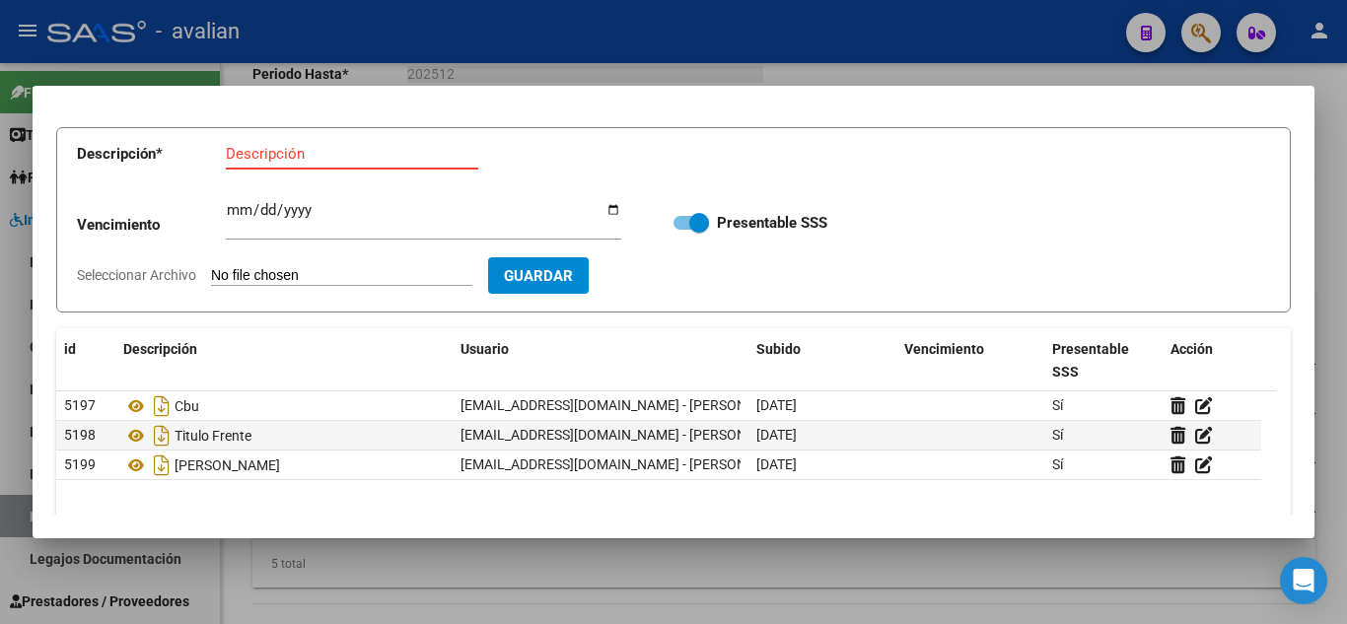
click at [276, 151] on input "Descripción" at bounding box center [352, 154] width 252 height 18
type input "RNP"
click at [232, 207] on input "Ingresar vencimiento" at bounding box center [423, 218] width 395 height 32
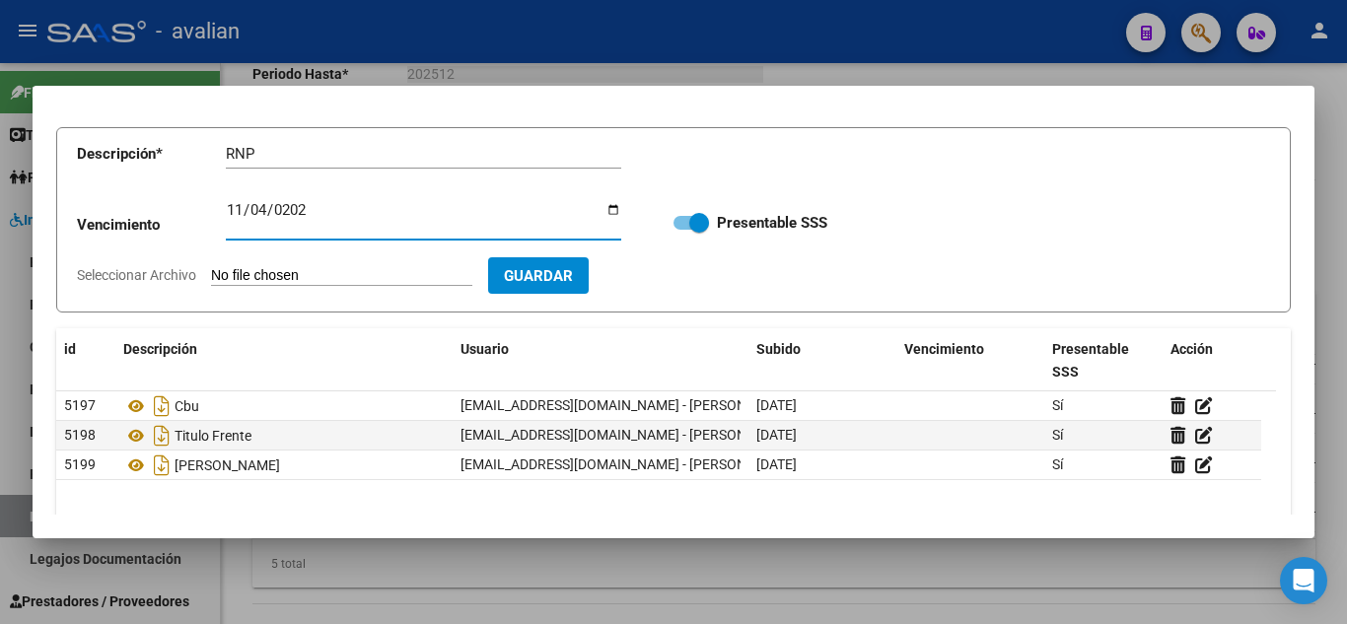
type input "[DATE]"
click at [259, 274] on input "Seleccionar Archivo" at bounding box center [341, 276] width 261 height 19
type input "C:\fakepath\RNP.jpg"
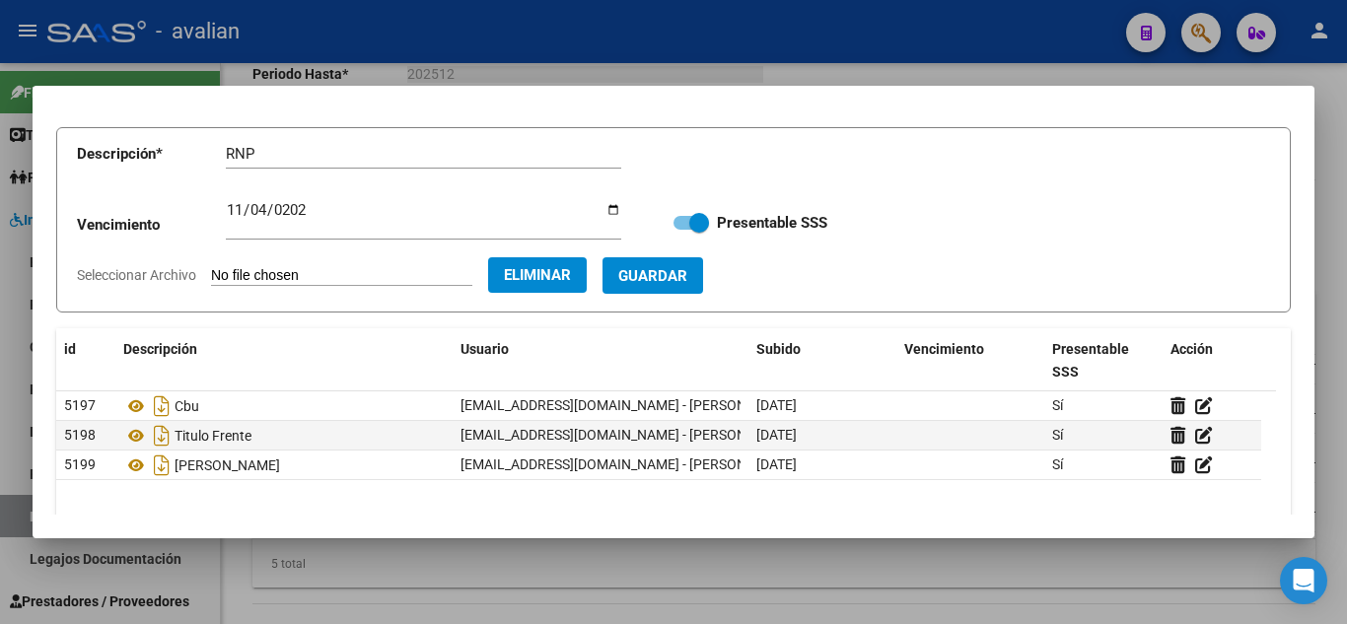
click at [666, 275] on span "Guardar" at bounding box center [652, 276] width 69 height 18
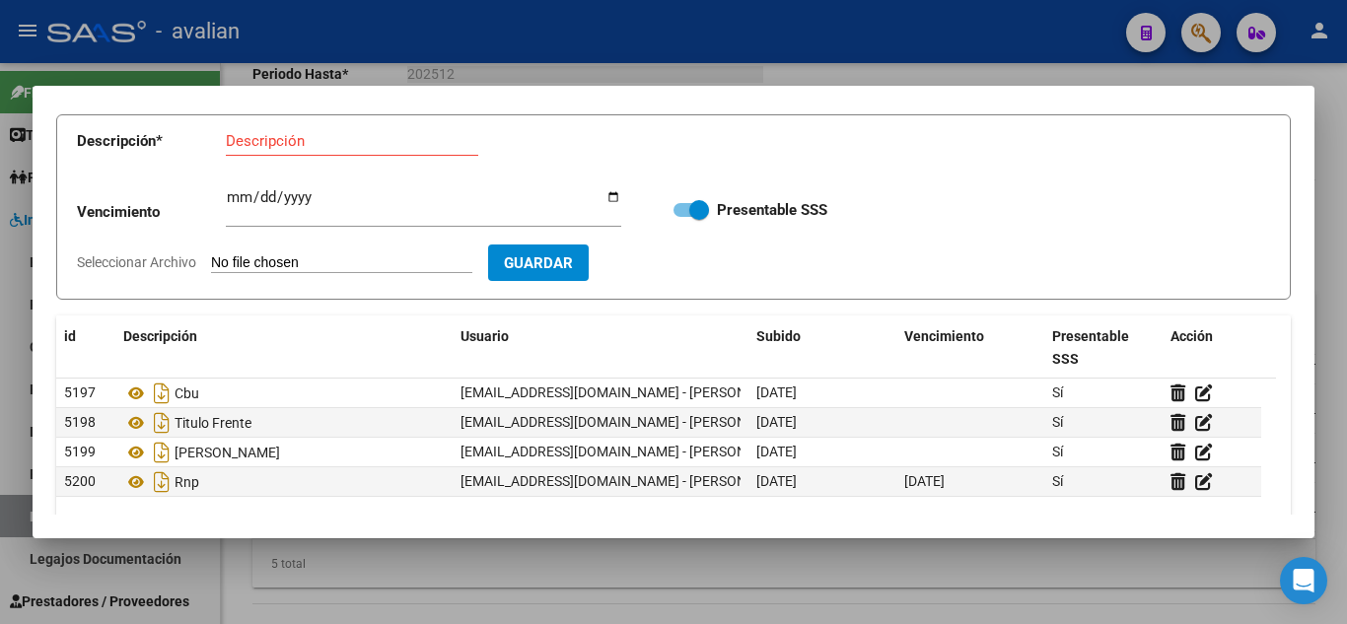
scroll to position [0, 0]
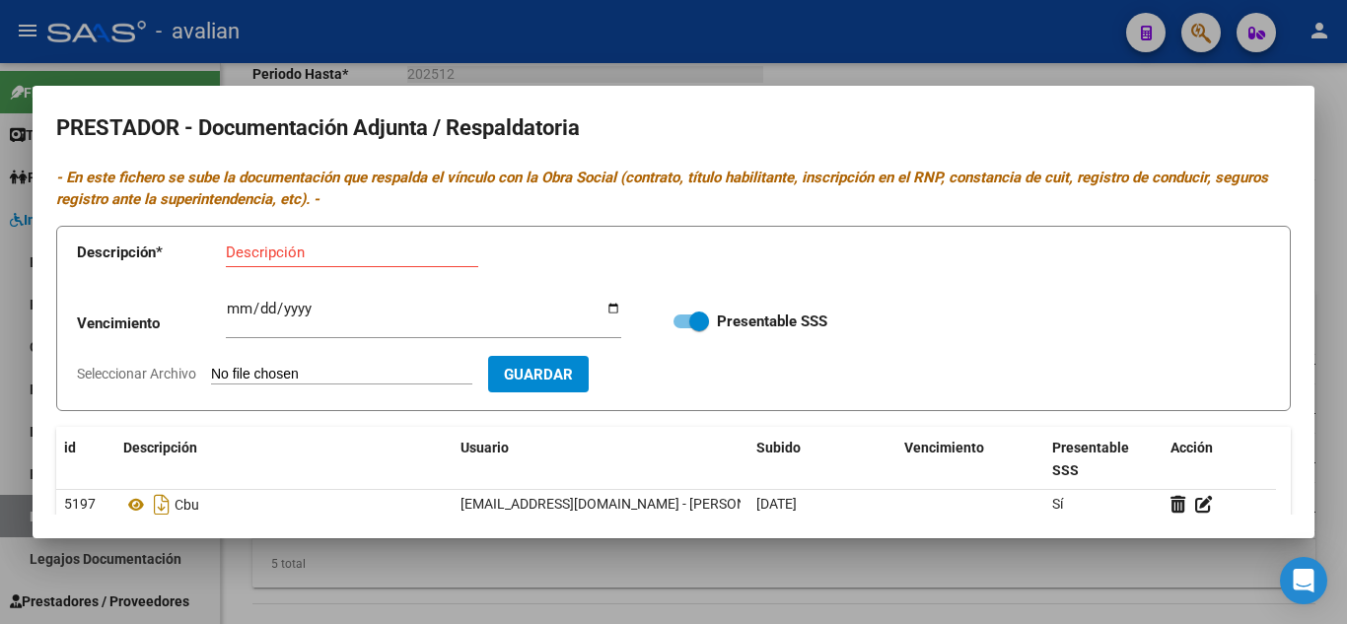
click at [899, 60] on div at bounding box center [673, 312] width 1347 height 624
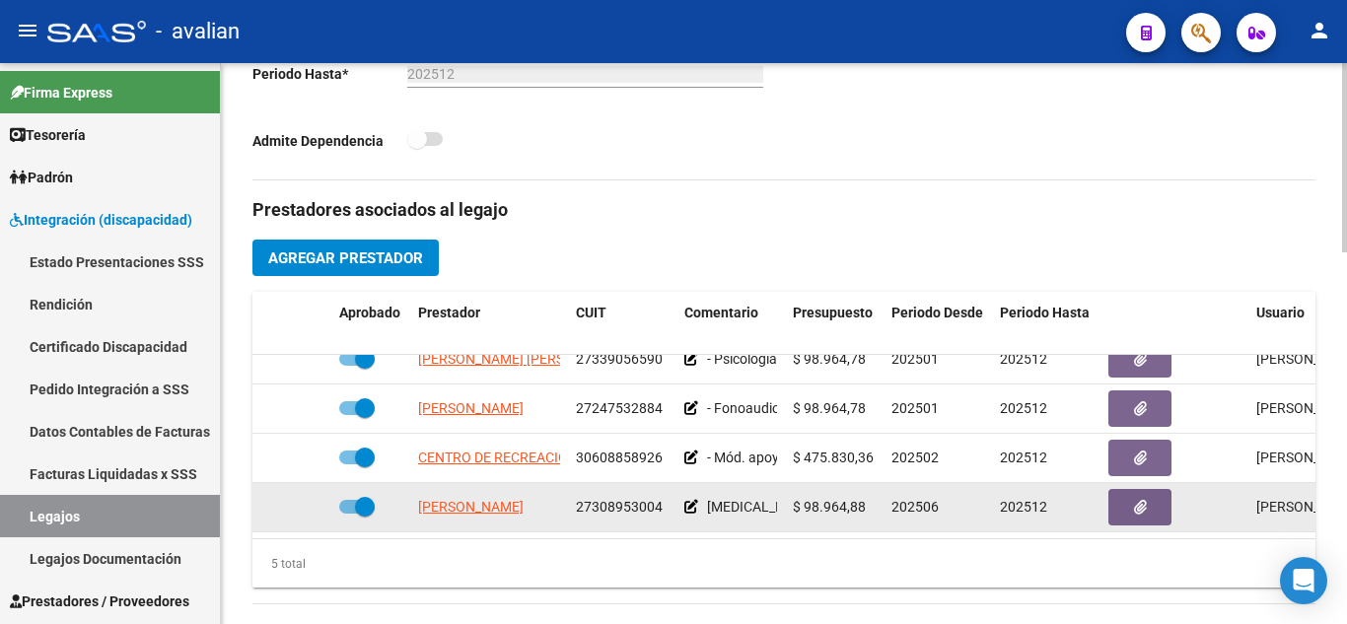
drag, startPoint x: 577, startPoint y: 488, endPoint x: 657, endPoint y: 490, distance: 79.9
click at [657, 499] on span "27308953004" at bounding box center [619, 507] width 87 height 16
drag, startPoint x: 660, startPoint y: 488, endPoint x: 573, endPoint y: 476, distance: 87.6
click at [573, 483] on datatable-body-cell "27308953004" at bounding box center [622, 507] width 108 height 48
copy span "27308953004"
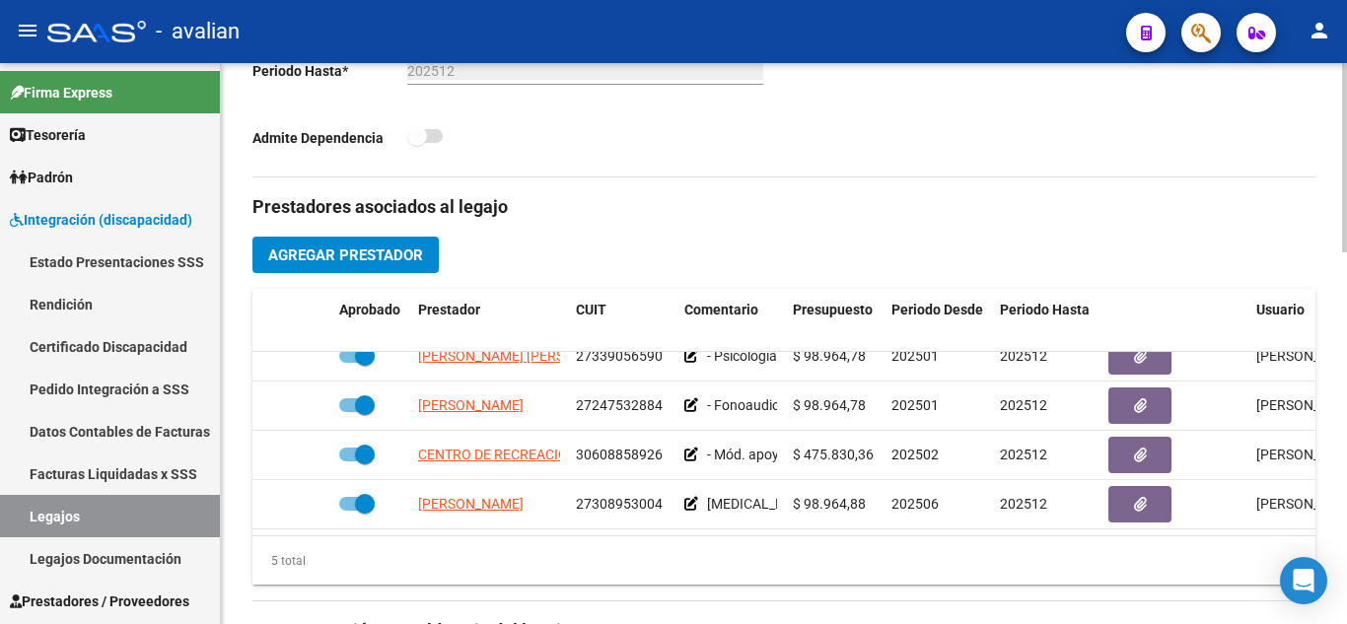
scroll to position [606, 0]
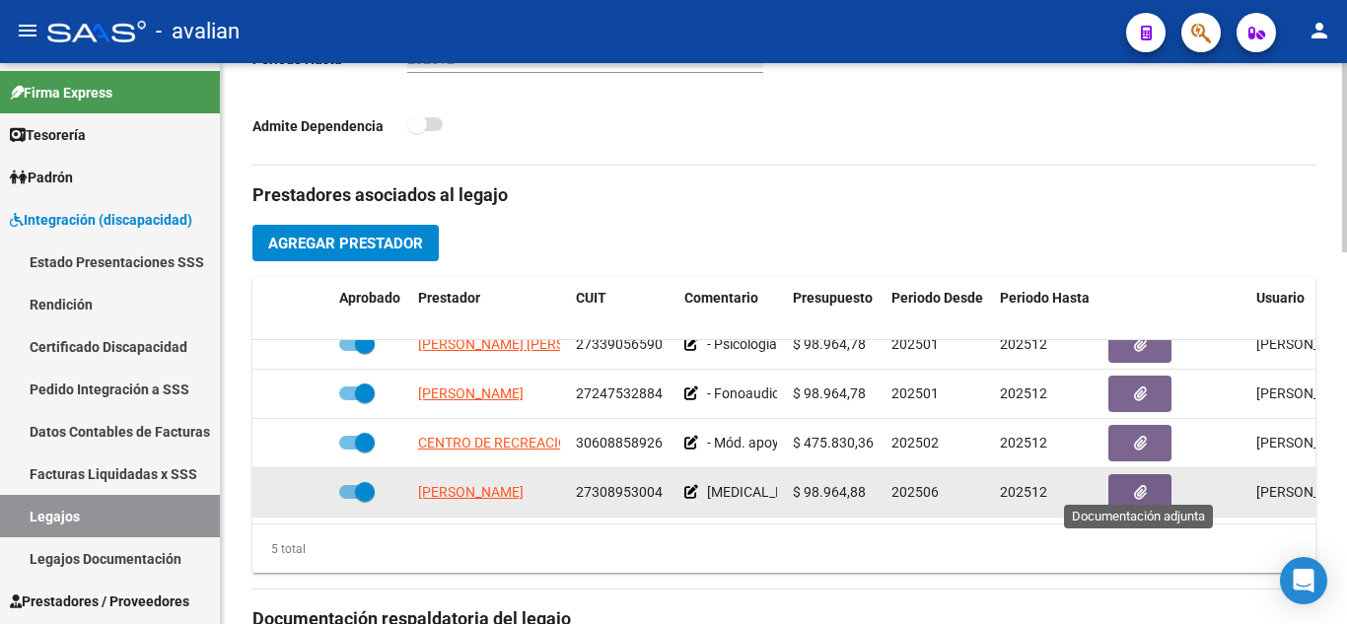
click at [1141, 485] on icon "button" at bounding box center [1140, 492] width 13 height 15
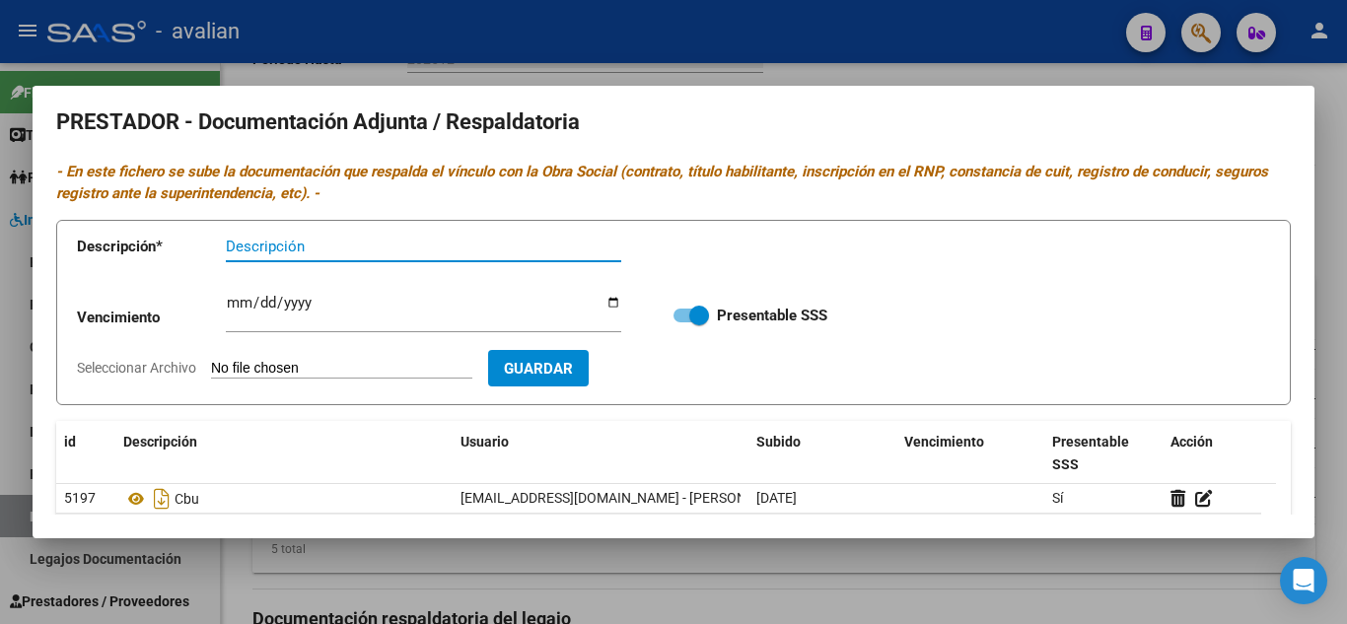
scroll to position [0, 0]
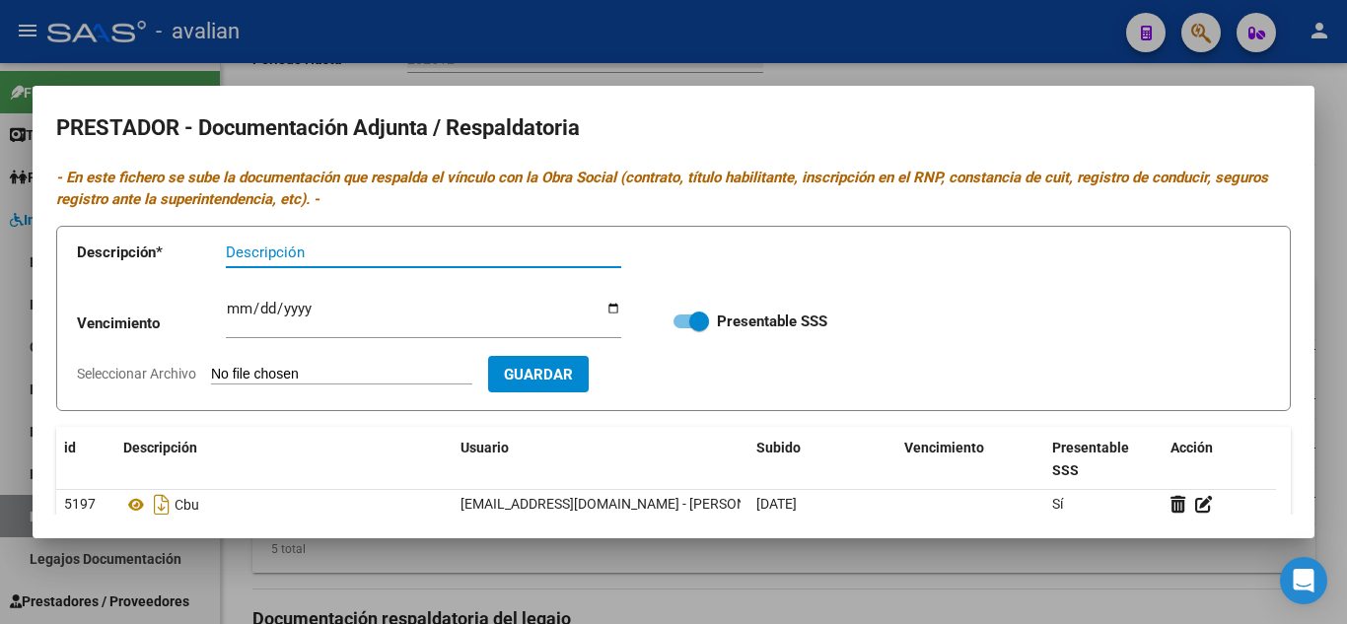
click at [433, 257] on input "Descripción" at bounding box center [423, 253] width 395 height 18
type input "ARCA"
click at [375, 375] on input "Seleccionar Archivo" at bounding box center [341, 375] width 261 height 19
type input "C:\fakepath\AFIP - Administración Federal de Ingresos Públicos.pdf"
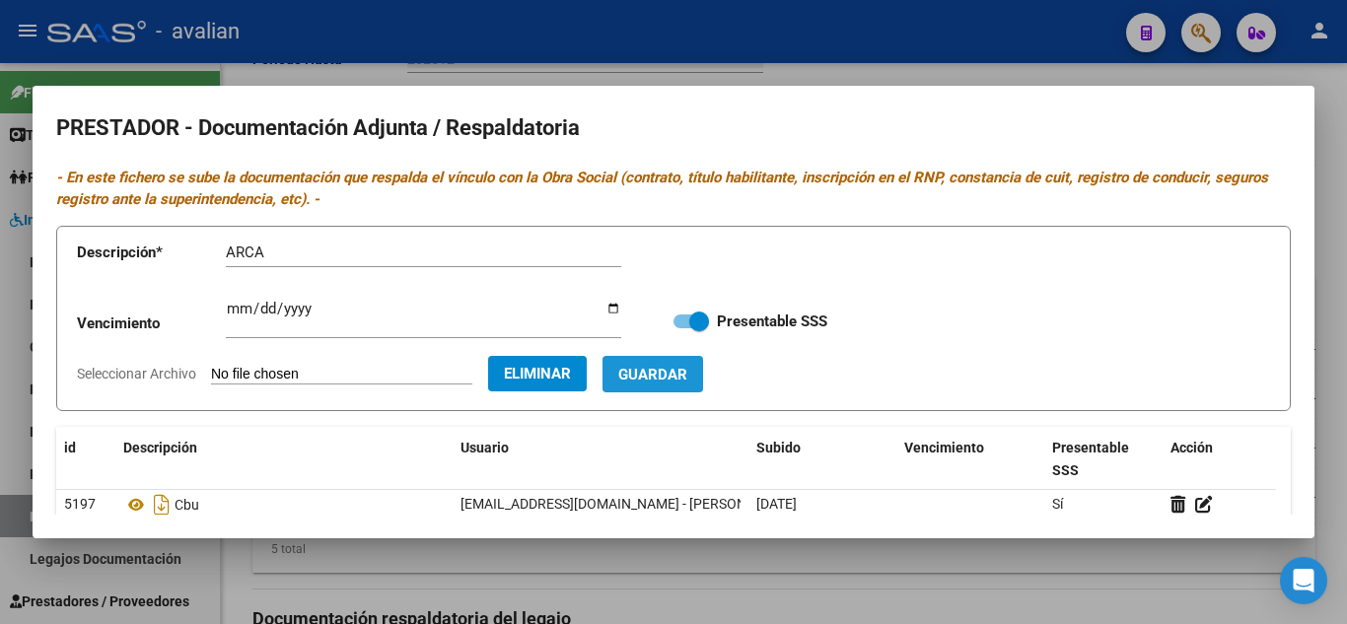
click at [687, 374] on span "Guardar" at bounding box center [652, 375] width 69 height 18
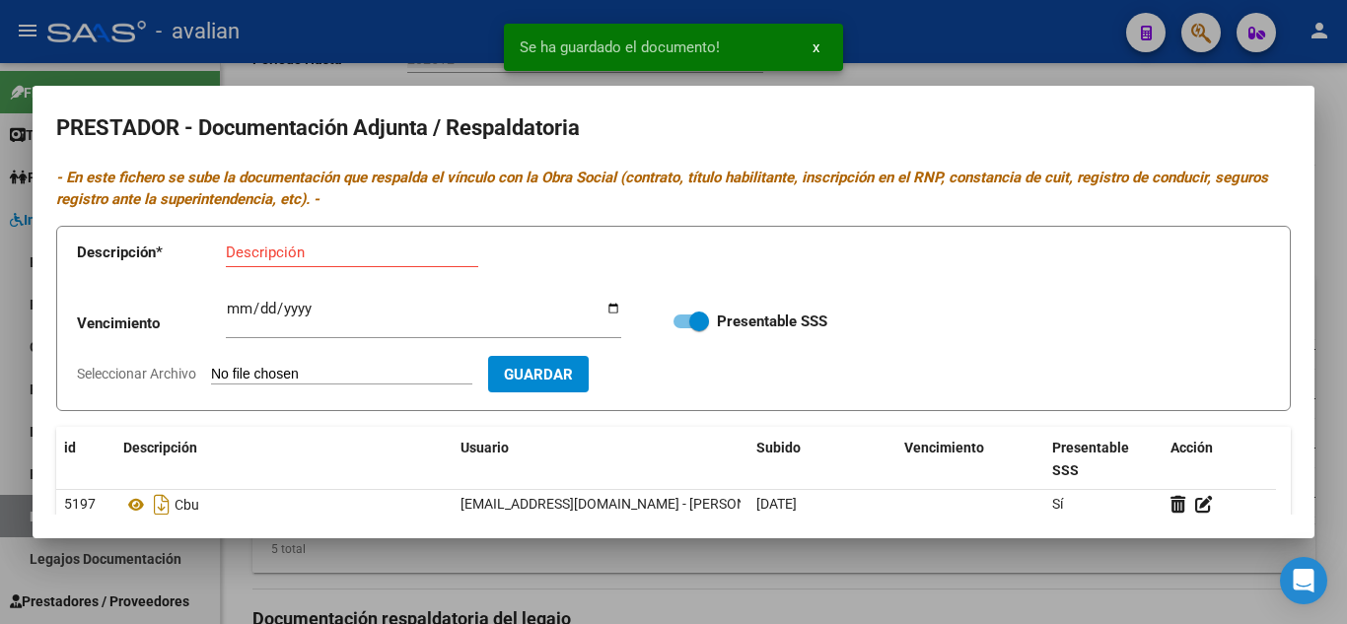
drag, startPoint x: 1097, startPoint y: 56, endPoint x: 1081, endPoint y: 77, distance: 26.0
click at [1096, 56] on div at bounding box center [673, 312] width 1347 height 624
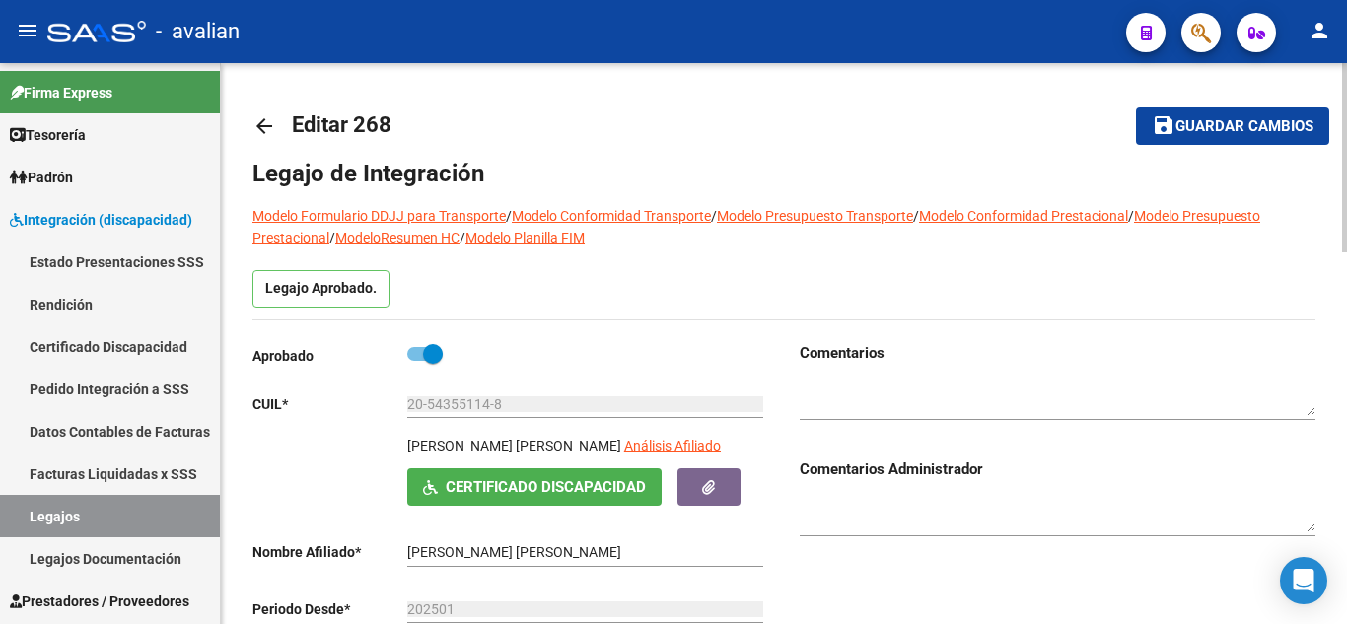
click at [1206, 114] on button "save Guardar cambios" at bounding box center [1232, 125] width 193 height 36
